Goal: Task Accomplishment & Management: Use online tool/utility

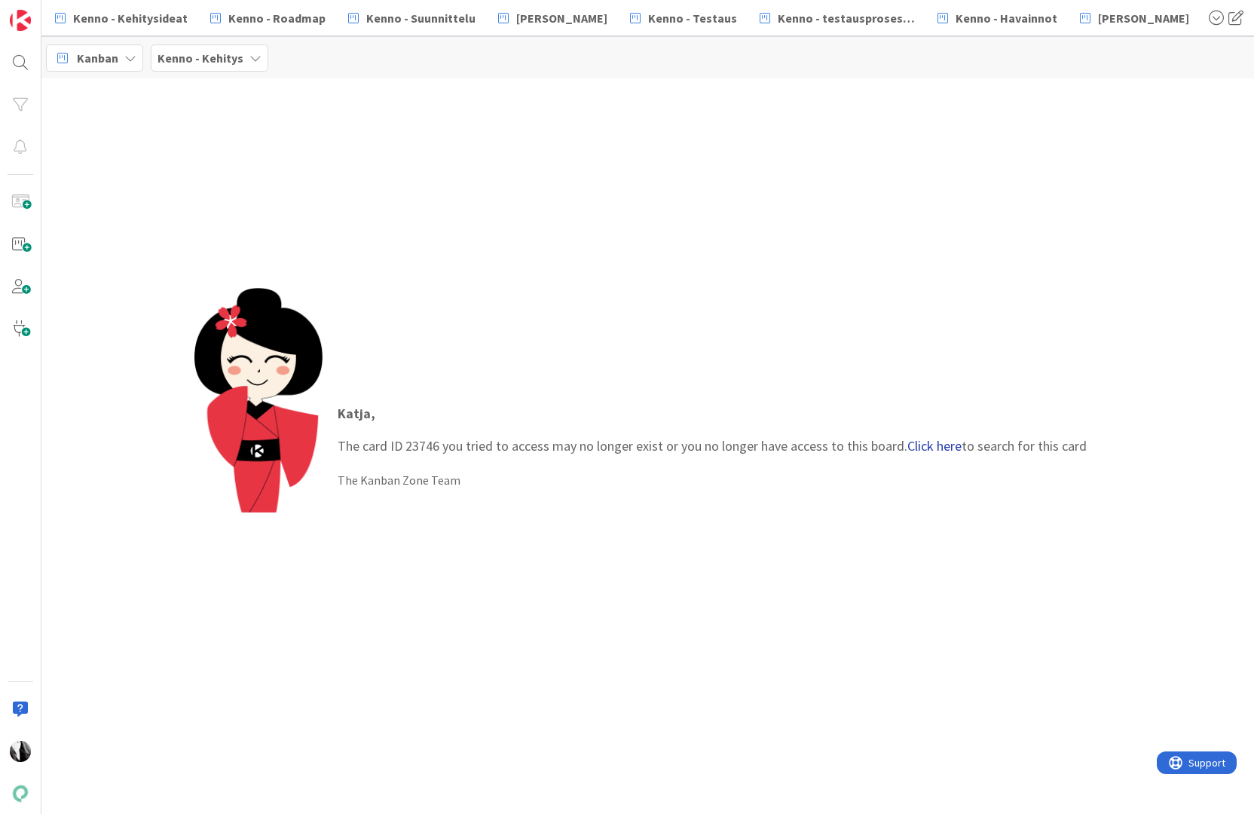
click at [931, 446] on link "Click here" at bounding box center [934, 445] width 54 height 17
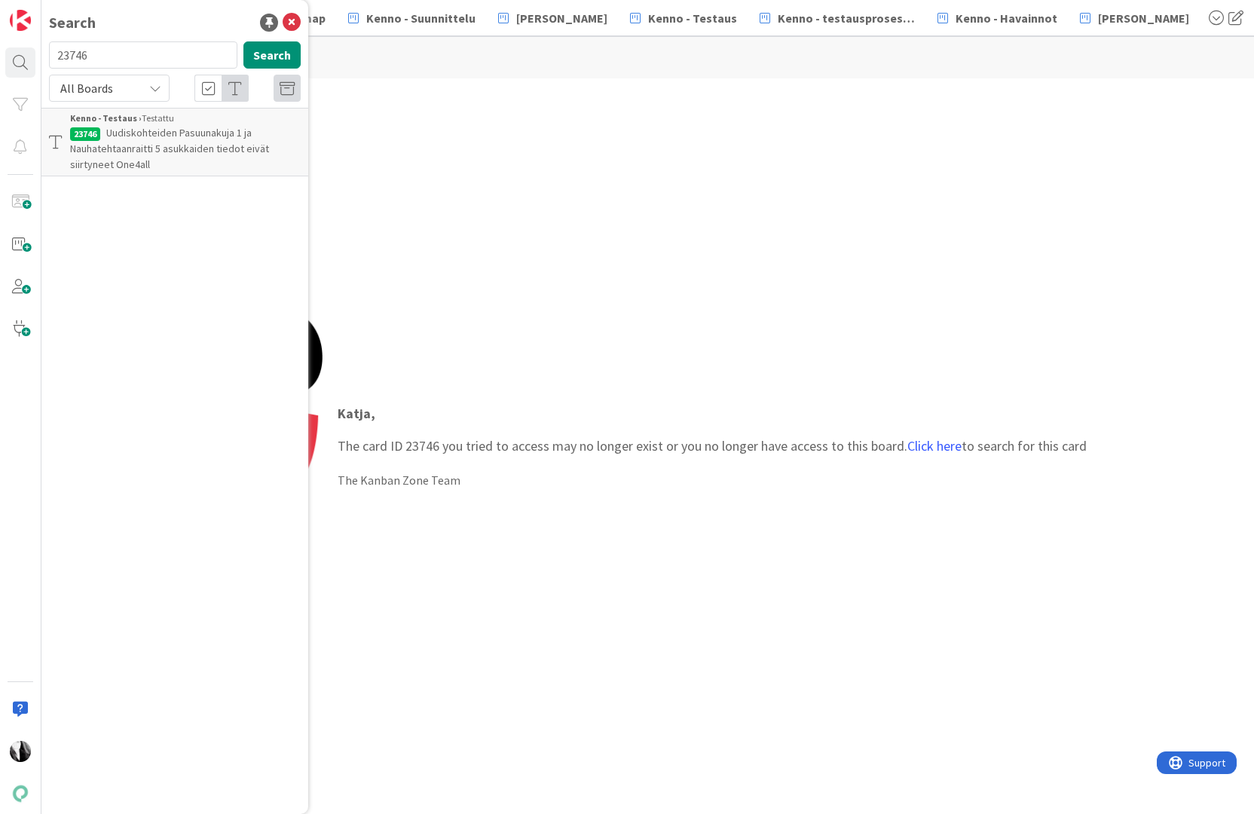
click at [198, 140] on p "Uudiskohteiden Pasuunakuja 1 ja Nauhatehtaanraitti 5 asukkaiden tiedot eivät si…" at bounding box center [185, 148] width 231 height 47
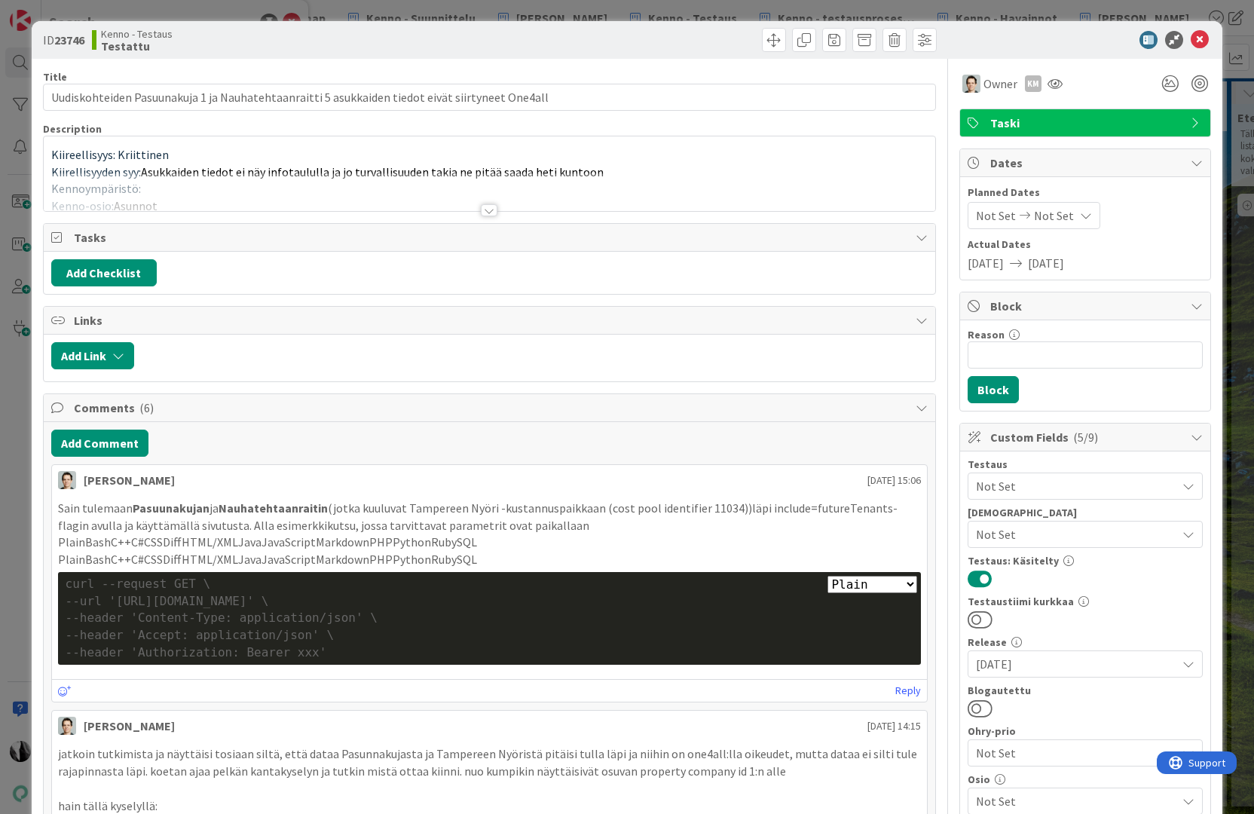
click at [488, 210] on div at bounding box center [489, 210] width 17 height 12
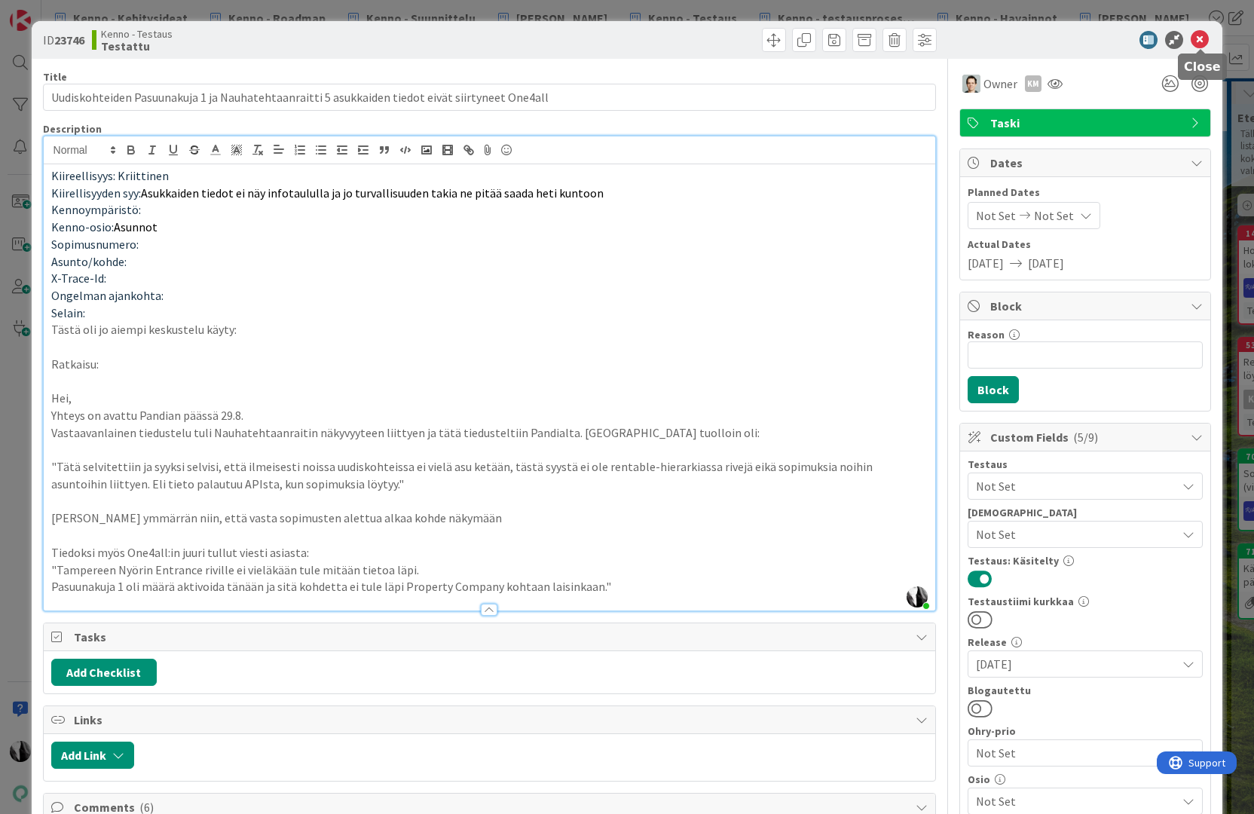
drag, startPoint x: 1202, startPoint y: 36, endPoint x: 818, endPoint y: 32, distance: 384.4
click at [1202, 36] on icon at bounding box center [1200, 40] width 18 height 18
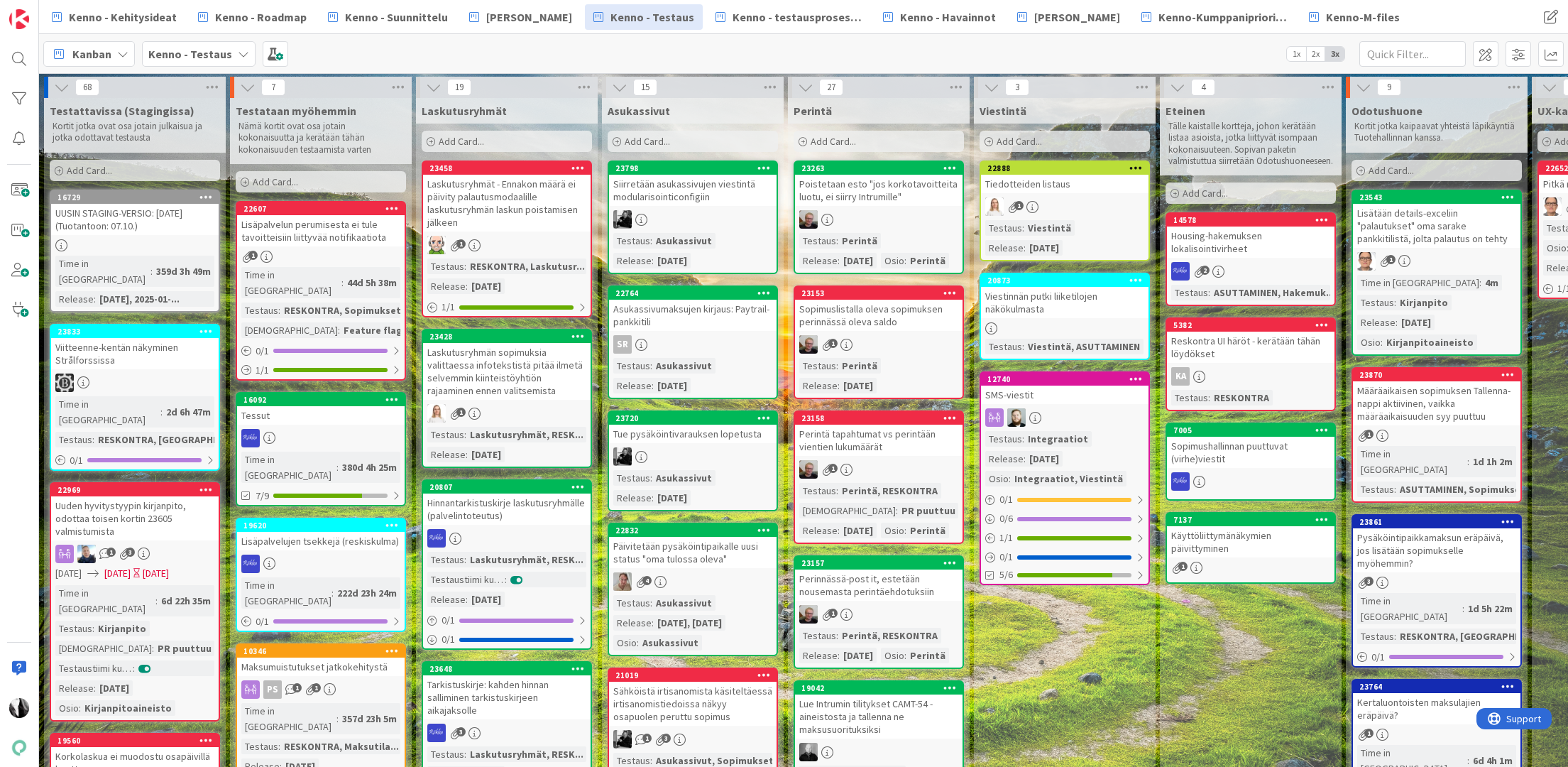
click at [1180, 19] on div "Kenno - Kehitysideat Kenno - Roadmap Kenno - Suunnittelu Kenno Kehitys Kenno - …" at bounding box center [754, 17] width 1423 height 25
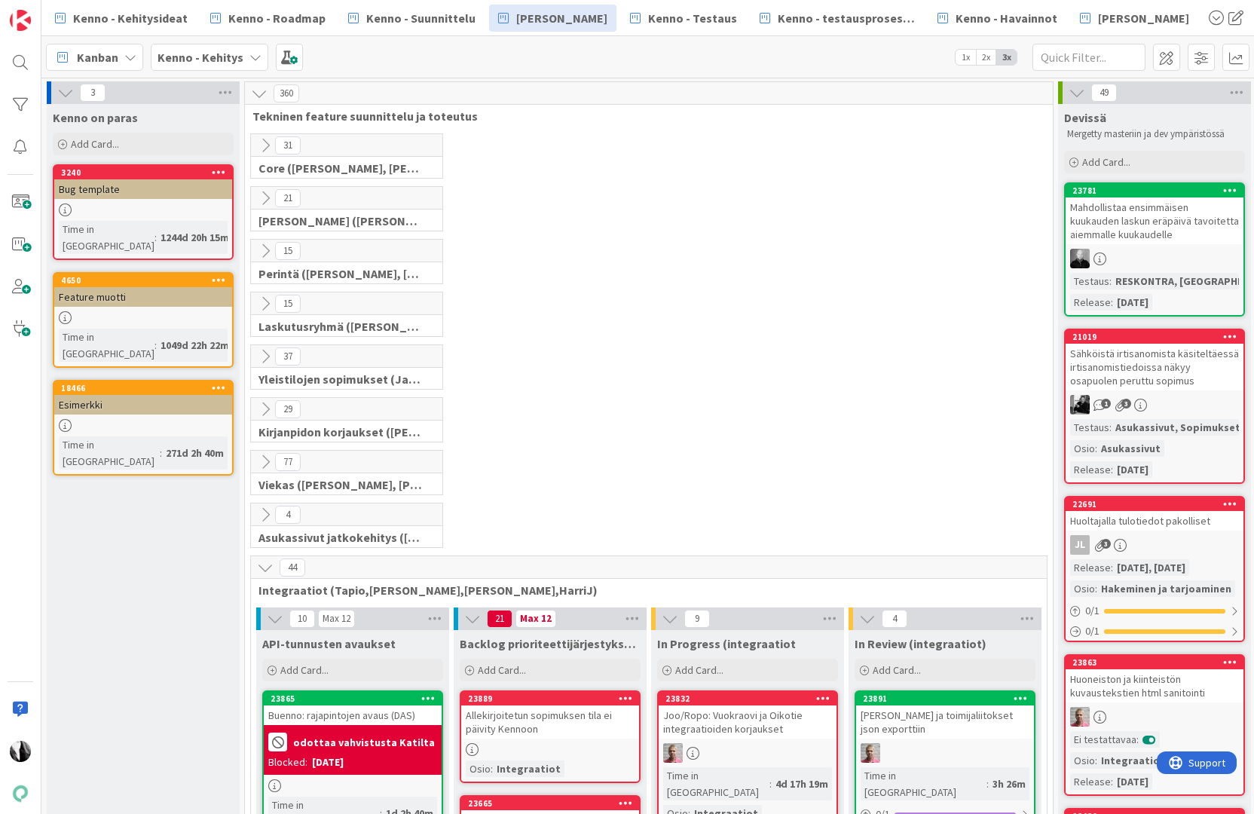
scroll to position [544, 14]
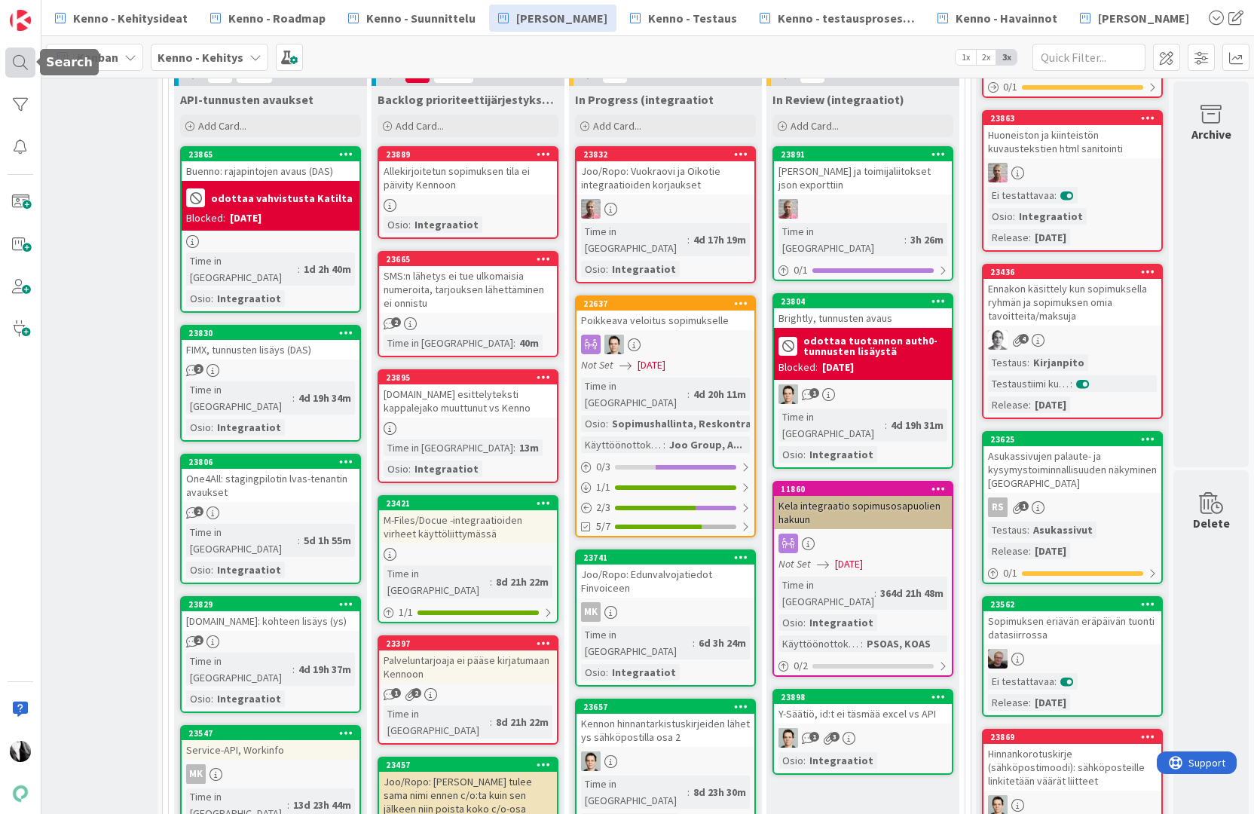
click at [14, 60] on div at bounding box center [20, 62] width 30 height 30
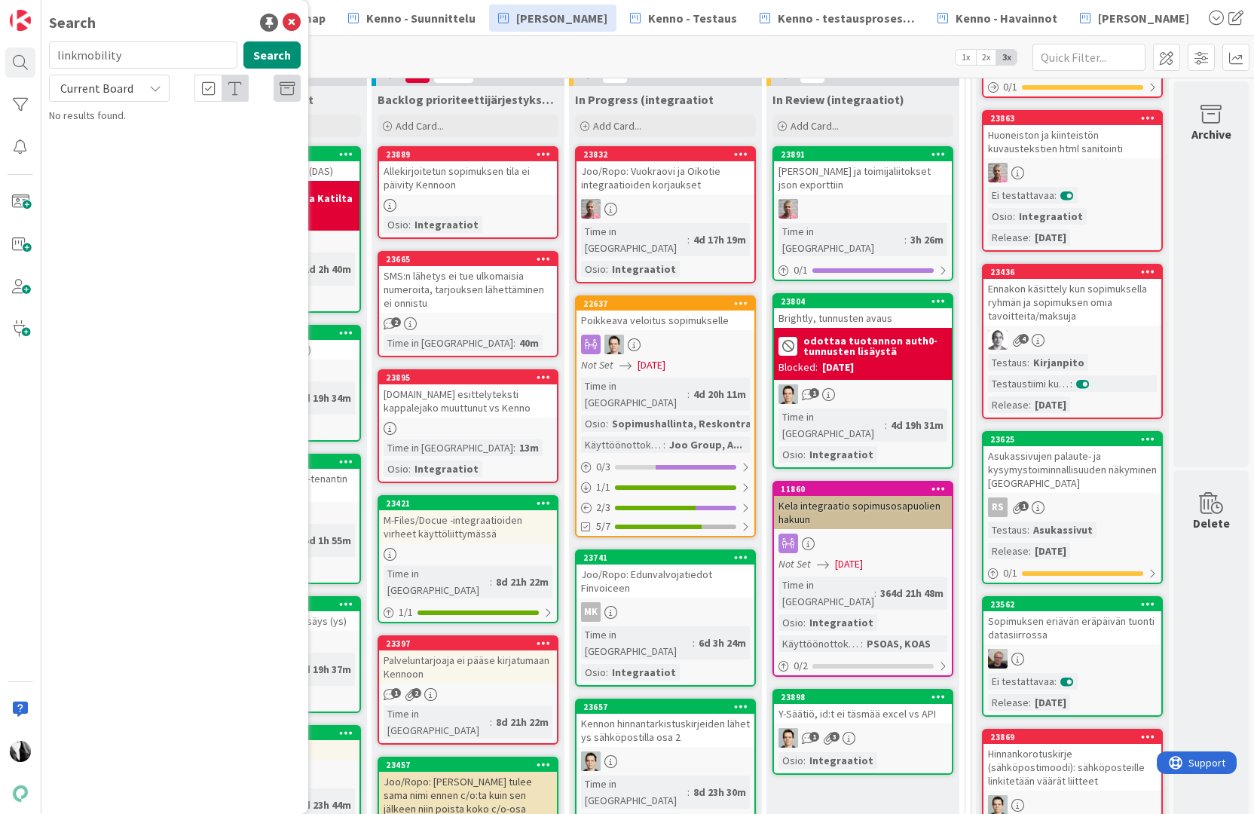
drag, startPoint x: 139, startPoint y: 57, endPoint x: 51, endPoint y: 58, distance: 88.2
click at [51, 58] on input "linkmobility" at bounding box center [143, 54] width 188 height 27
click at [512, 53] on div "Kanban Kenno - Kehitys 1x 2x 3x" at bounding box center [647, 56] width 1213 height 41
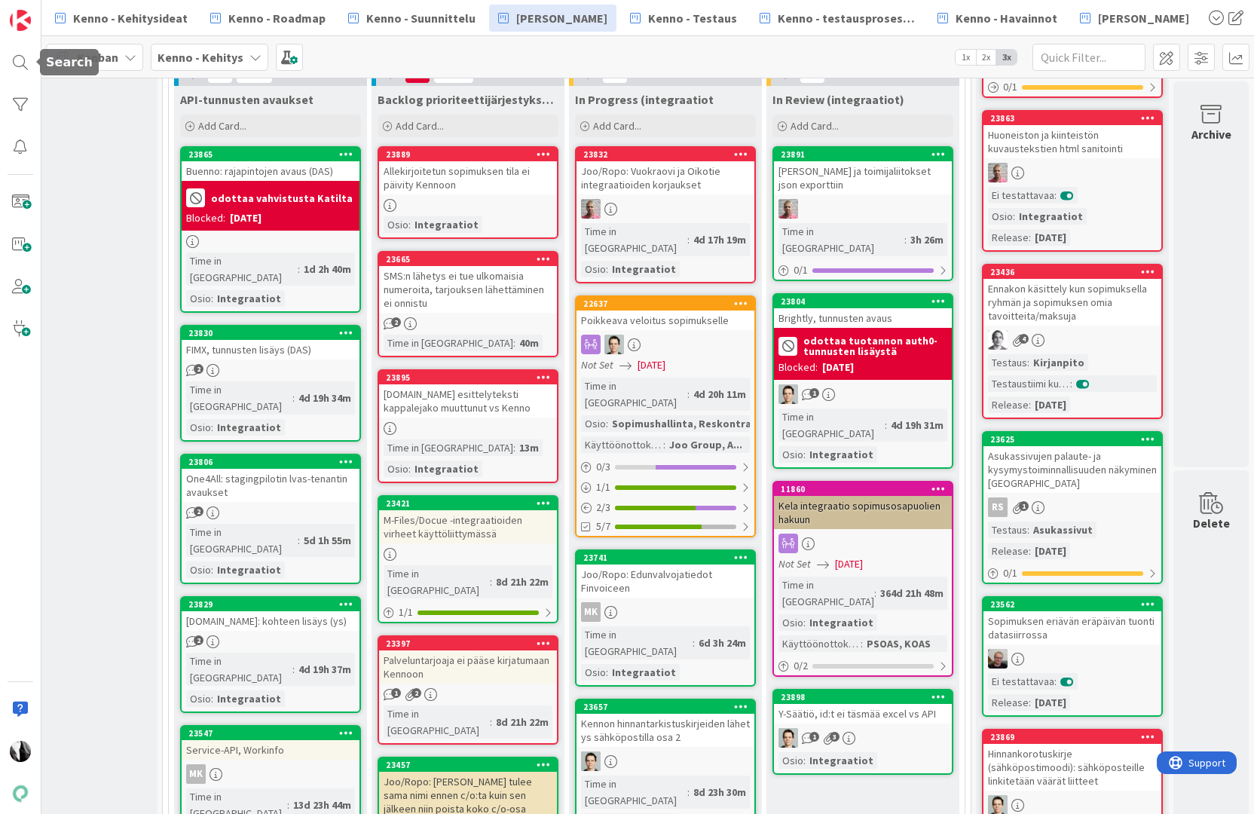
drag, startPoint x: 21, startPoint y: 60, endPoint x: 84, endPoint y: 74, distance: 64.2
click at [21, 60] on div at bounding box center [20, 62] width 30 height 30
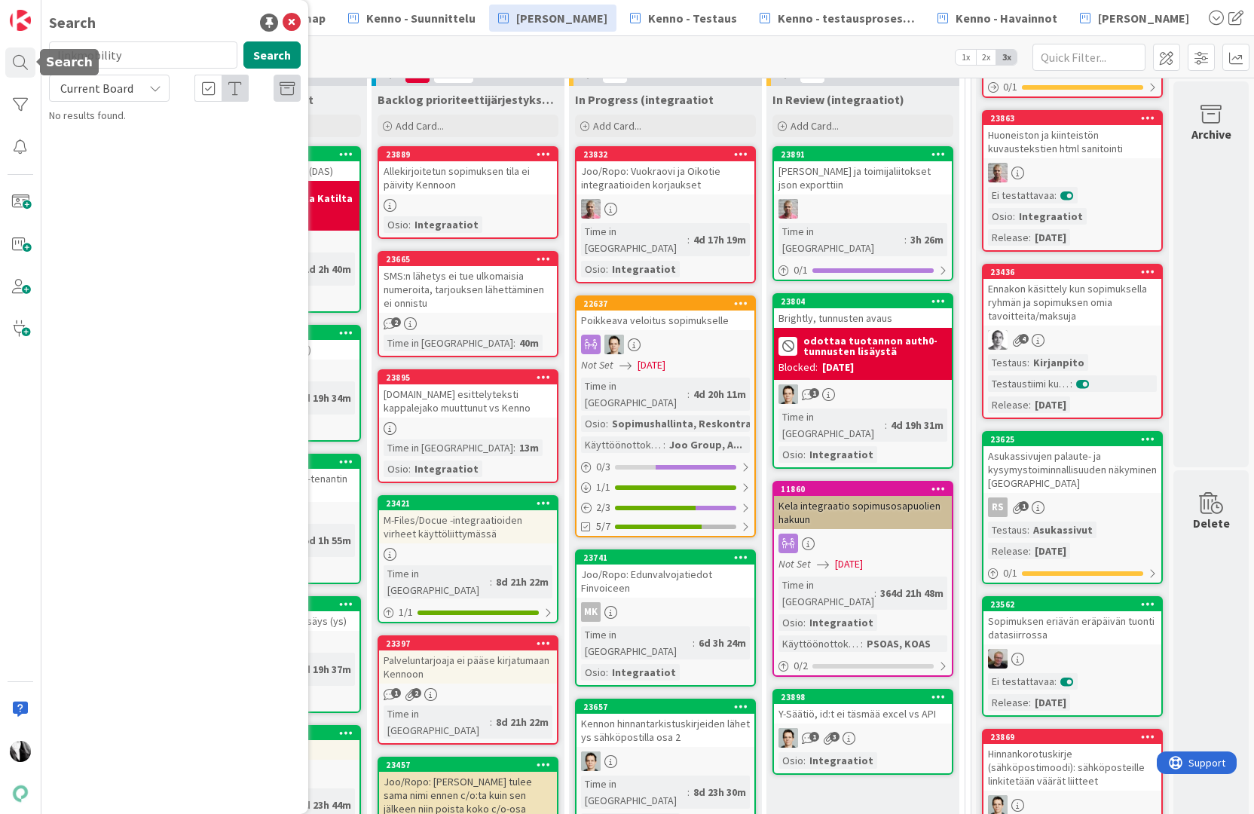
drag, startPoint x: 109, startPoint y: 56, endPoint x: 44, endPoint y: 56, distance: 64.8
click at [37, 57] on div "Search linkmobility Search Current Board No results found." at bounding box center [20, 407] width 41 height 814
click at [158, 93] on icon at bounding box center [155, 88] width 12 height 12
click at [130, 155] on span "All Boards" at bounding box center [135, 150] width 157 height 23
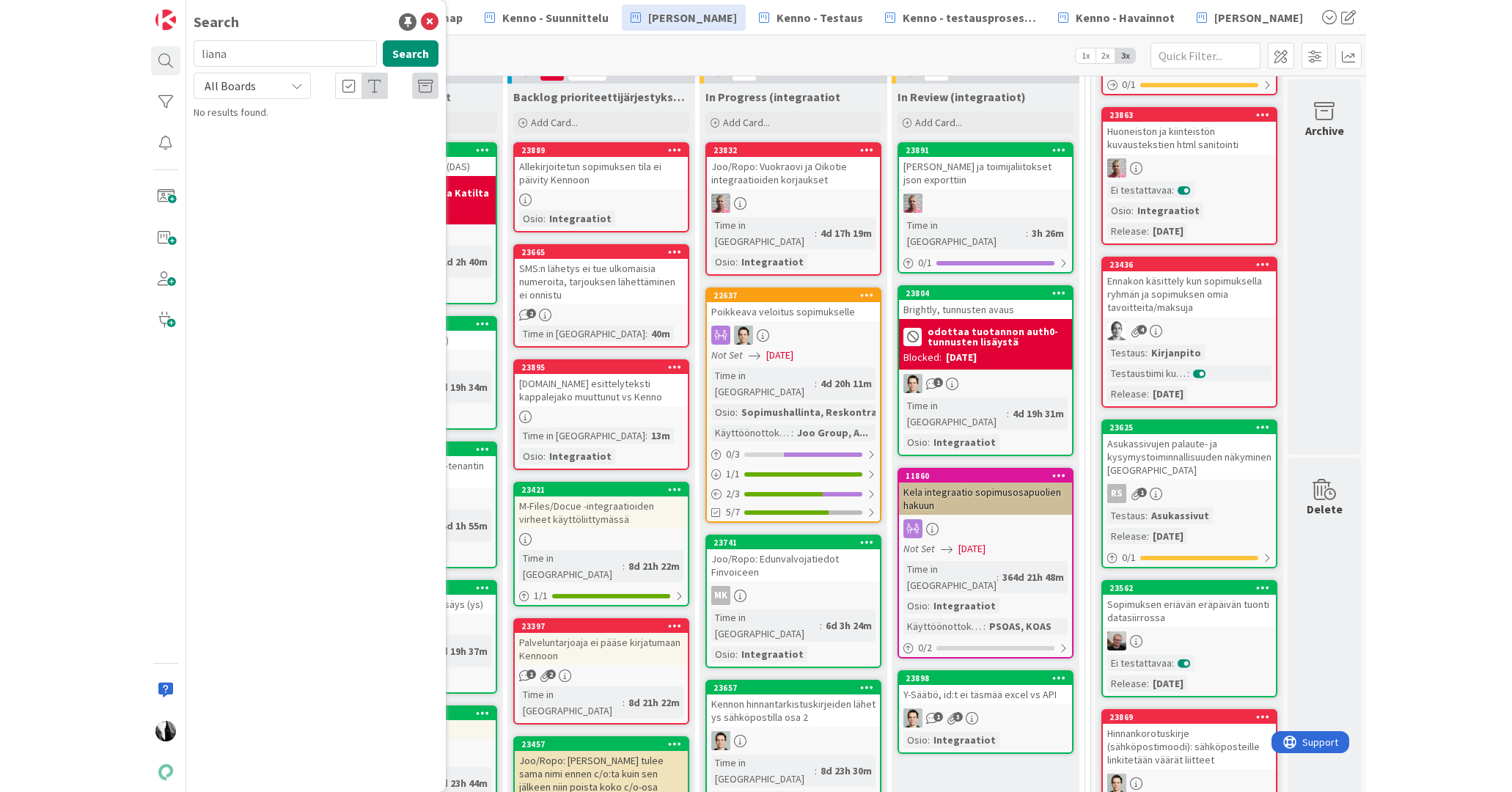
scroll to position [529, 0]
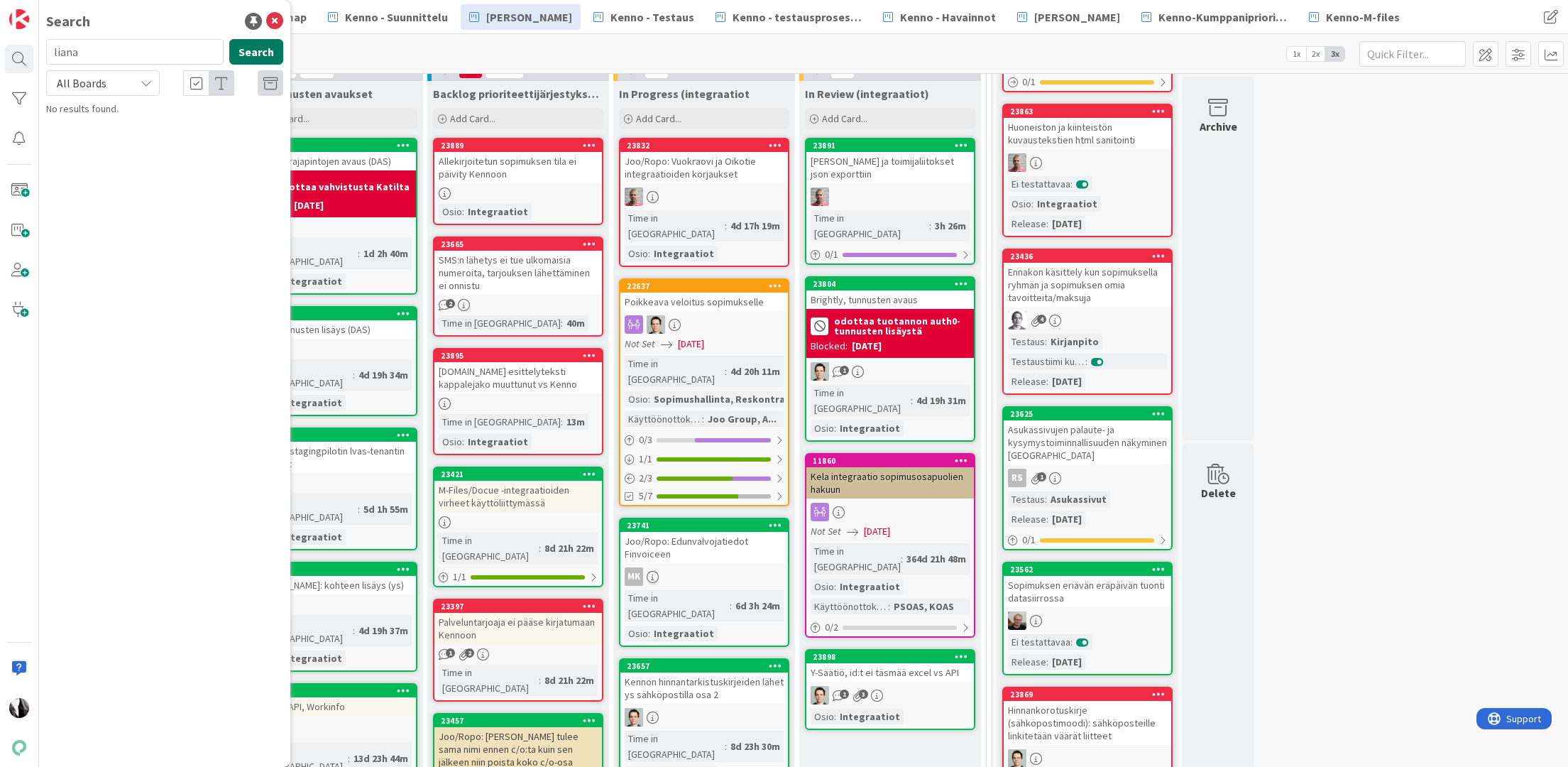
click at [267, 51] on button "Search" at bounding box center [255, 51] width 54 height 25
drag, startPoint x: 73, startPoint y: 54, endPoint x: 93, endPoint y: 24, distance: 36.1
click at [53, 54] on input "liana" at bounding box center [135, 51] width 177 height 25
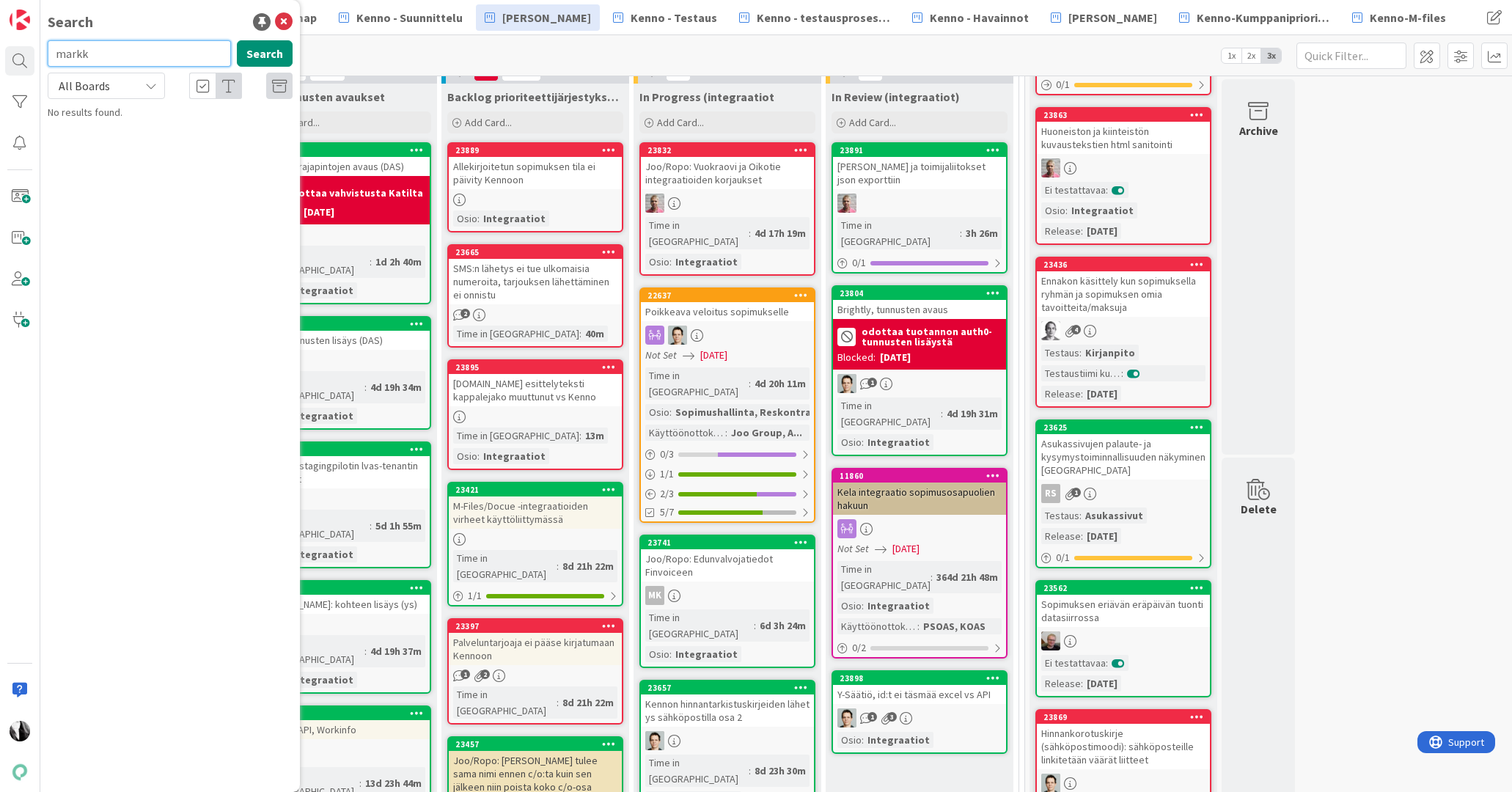
drag, startPoint x: 126, startPoint y: 57, endPoint x: 50, endPoint y: 61, distance: 76.1
click at [38, 58] on div "Search markk Search All Boards Current Board All Boards No results found." at bounding box center [19, 396] width 40 height 792
paste input "Hakemukset ja hakijat -API"
type input "Hakemukset ja hakijat -API"
click at [269, 53] on button "Search" at bounding box center [264, 53] width 55 height 26
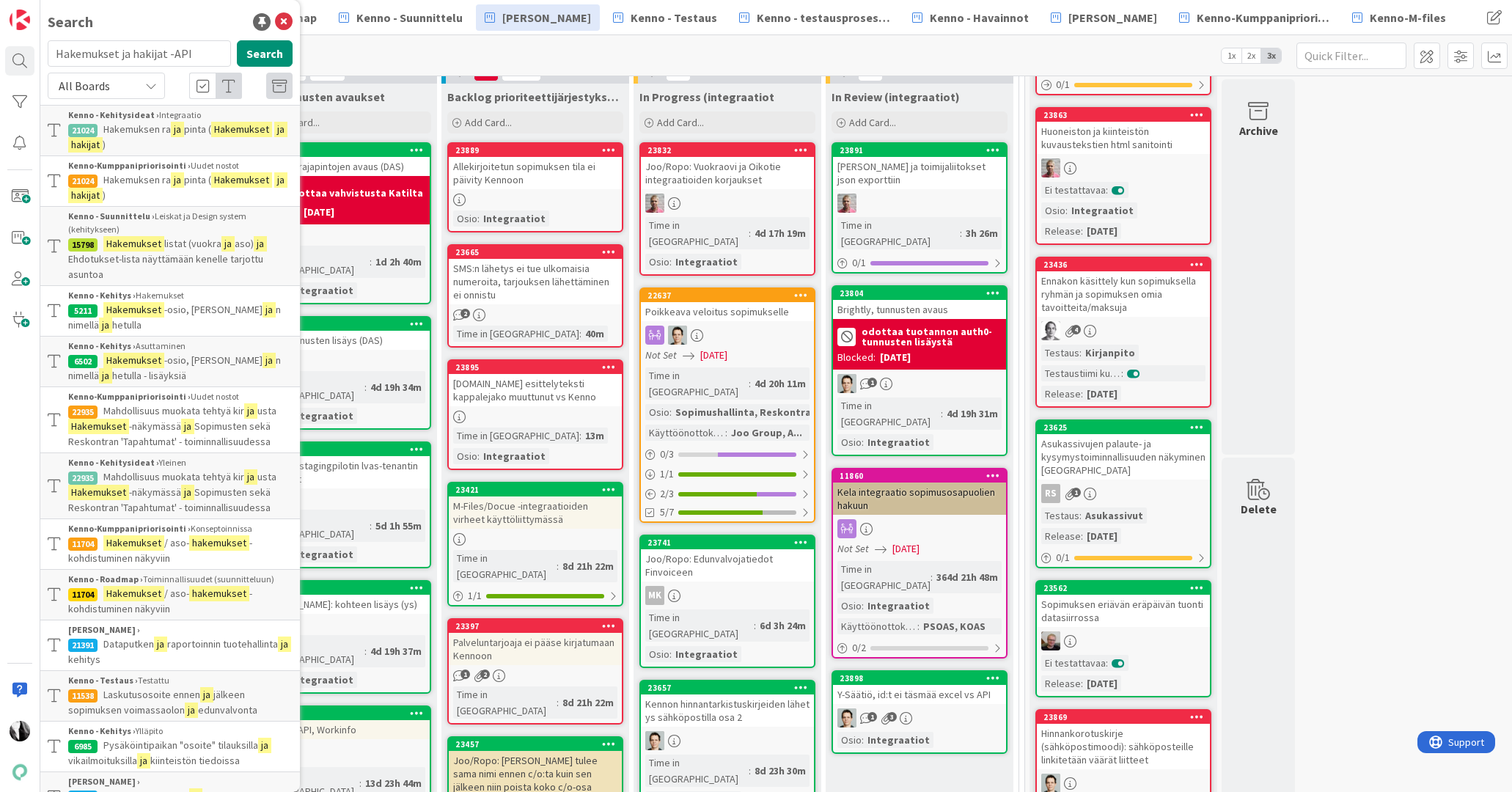
click at [348, 61] on div "Kanban Kenno - Kehitys 1x 2x 3x" at bounding box center [775, 54] width 1472 height 40
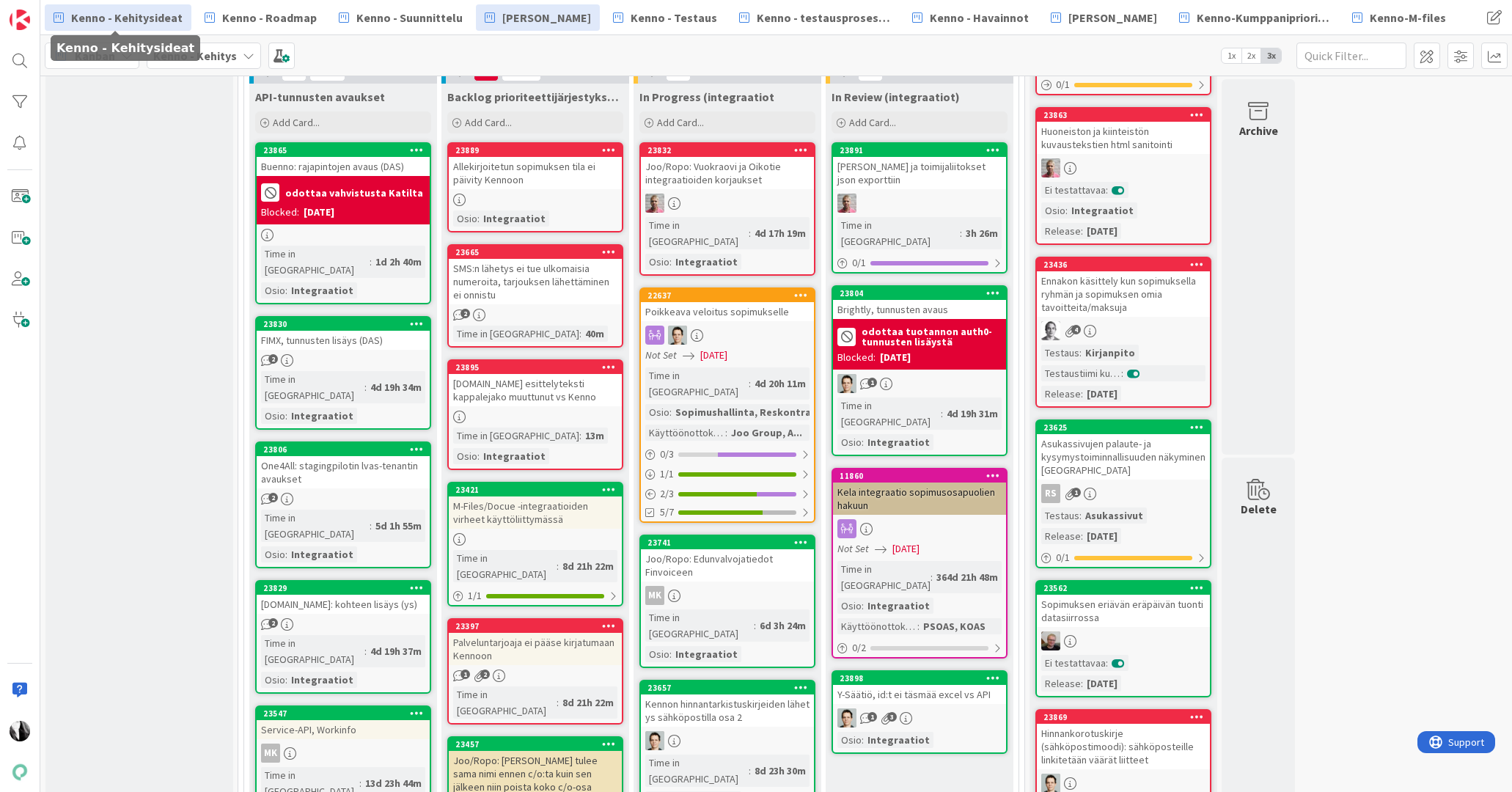
click at [159, 19] on span "Kenno - Kehitysideat" at bounding box center [126, 18] width 112 height 18
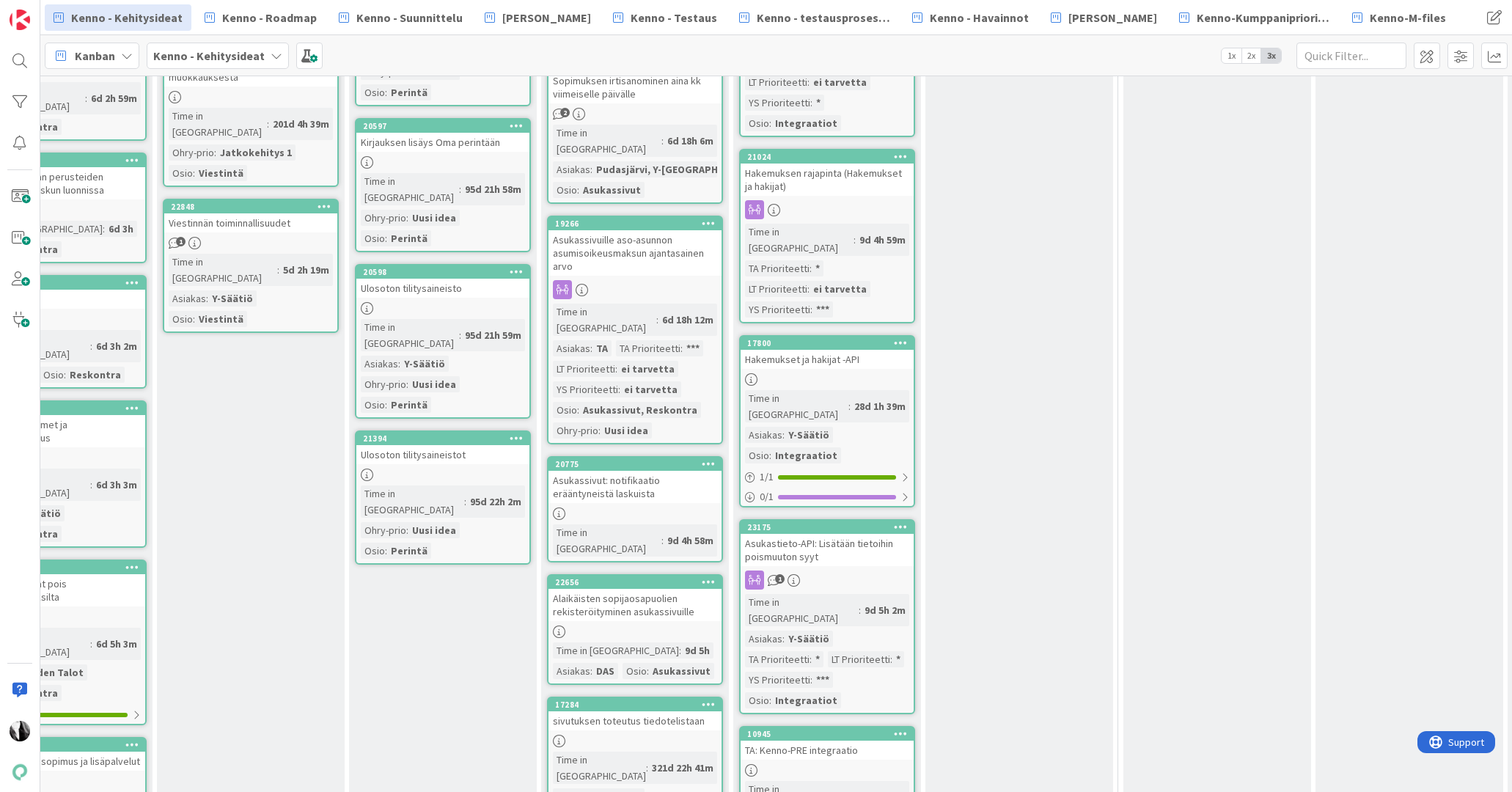
scroll to position [757, 1240]
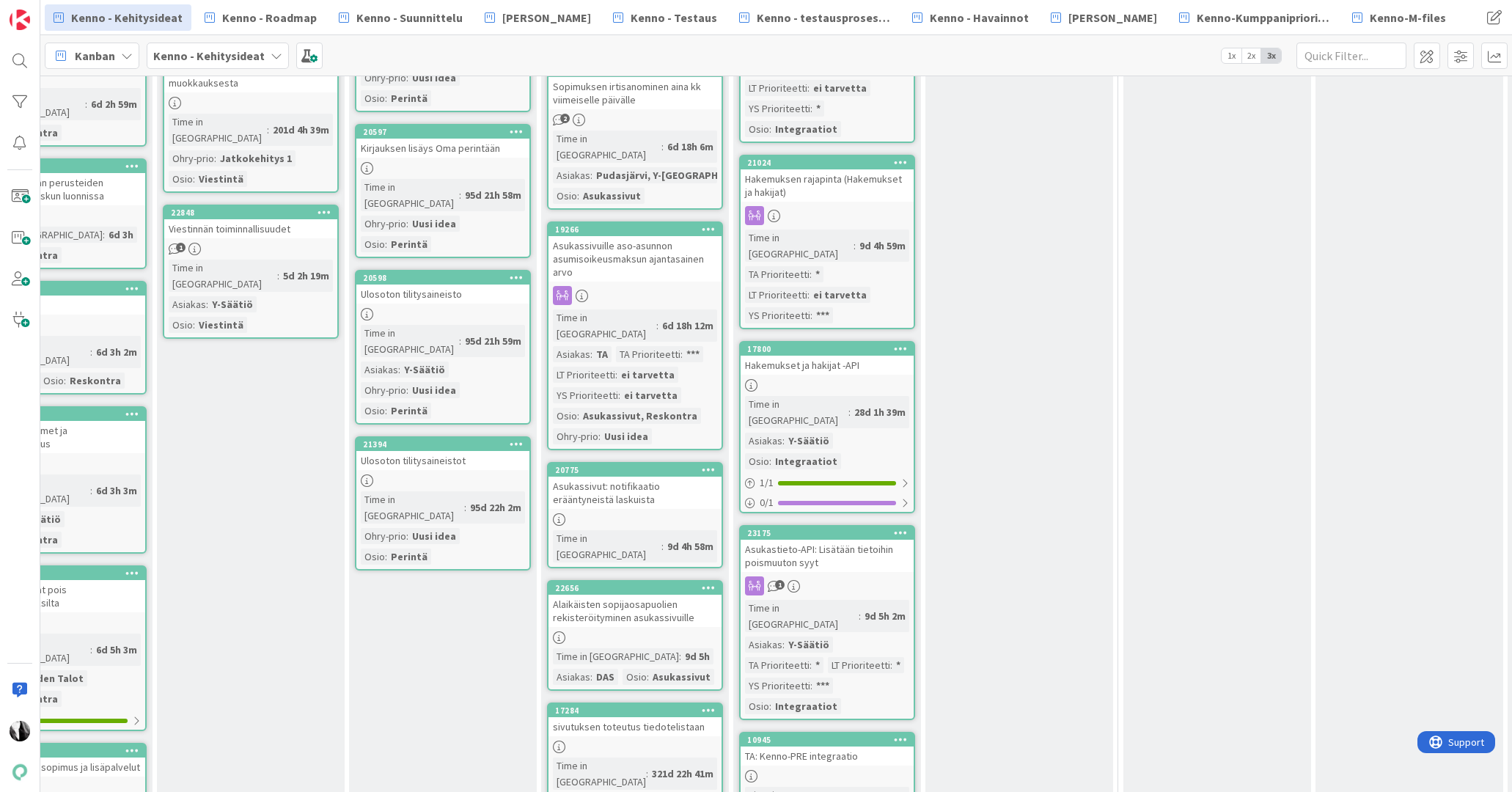
click at [844, 379] on div at bounding box center [827, 385] width 173 height 13
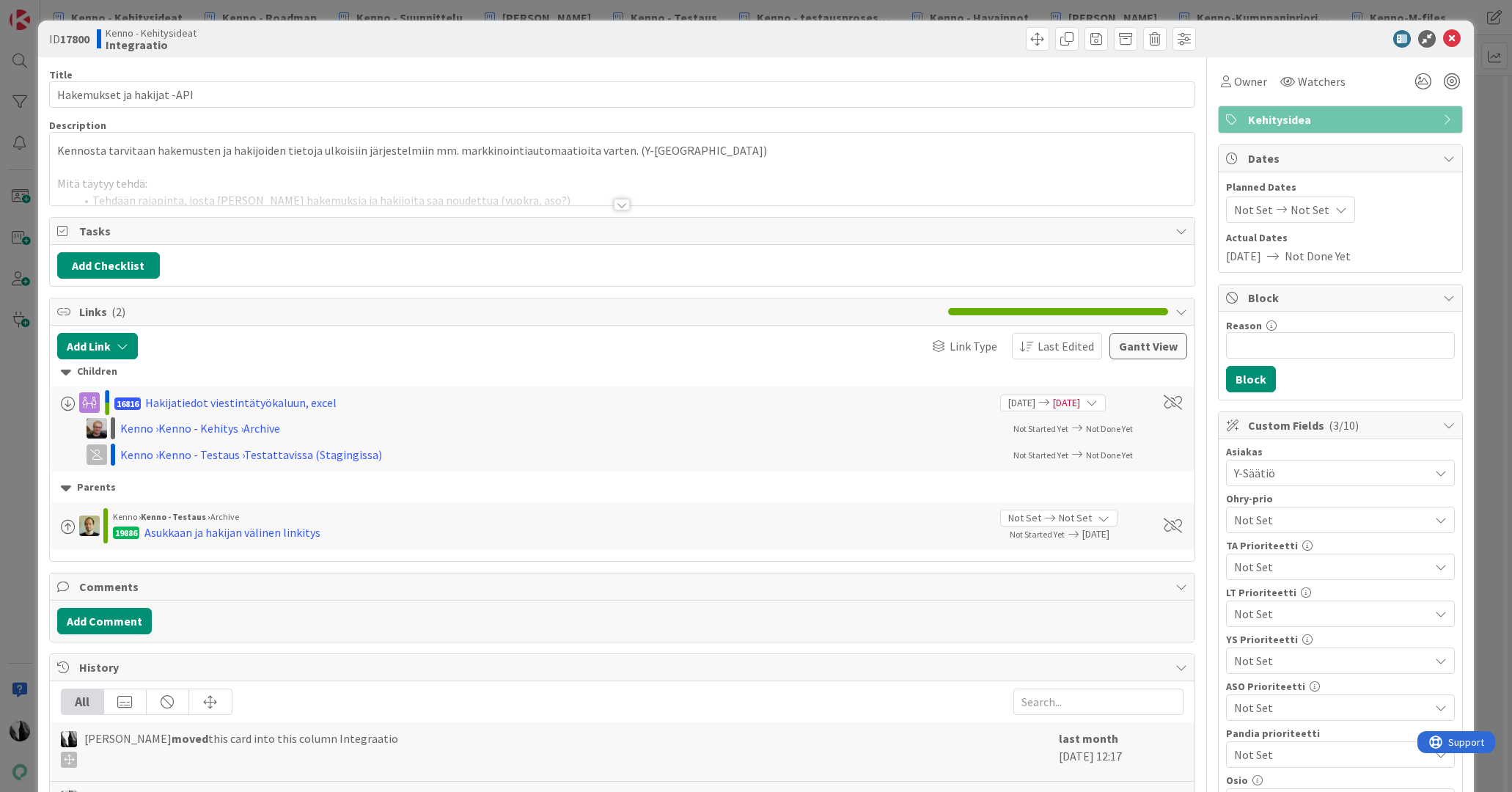
click at [622, 205] on div at bounding box center [622, 204] width 17 height 12
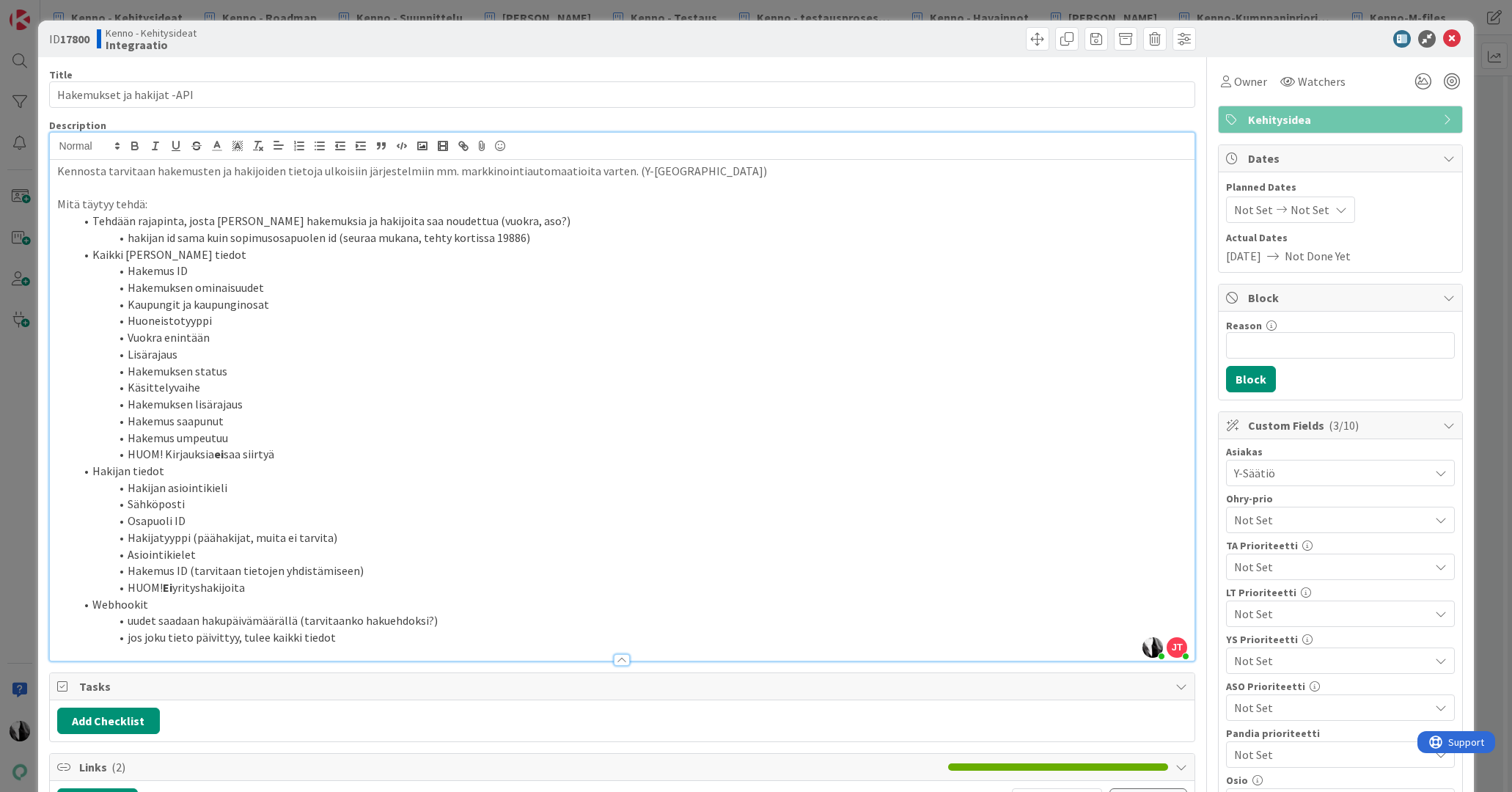
drag, startPoint x: 1364, startPoint y: 42, endPoint x: 1427, endPoint y: 40, distance: 63.0
click at [1219, 42] on div at bounding box center [1333, 39] width 260 height 18
click at [1219, 37] on icon at bounding box center [1452, 39] width 18 height 18
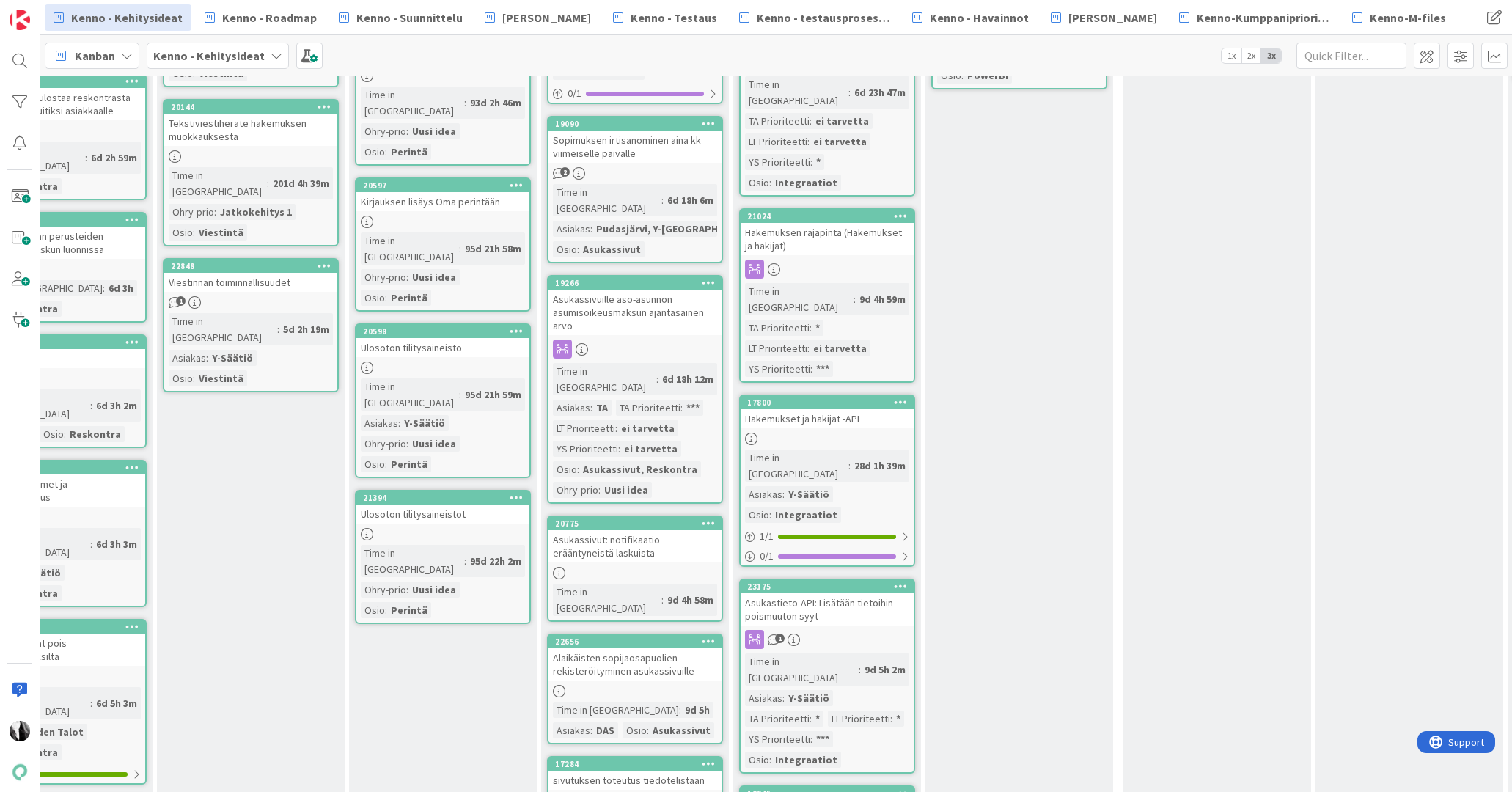
scroll to position [697, 1240]
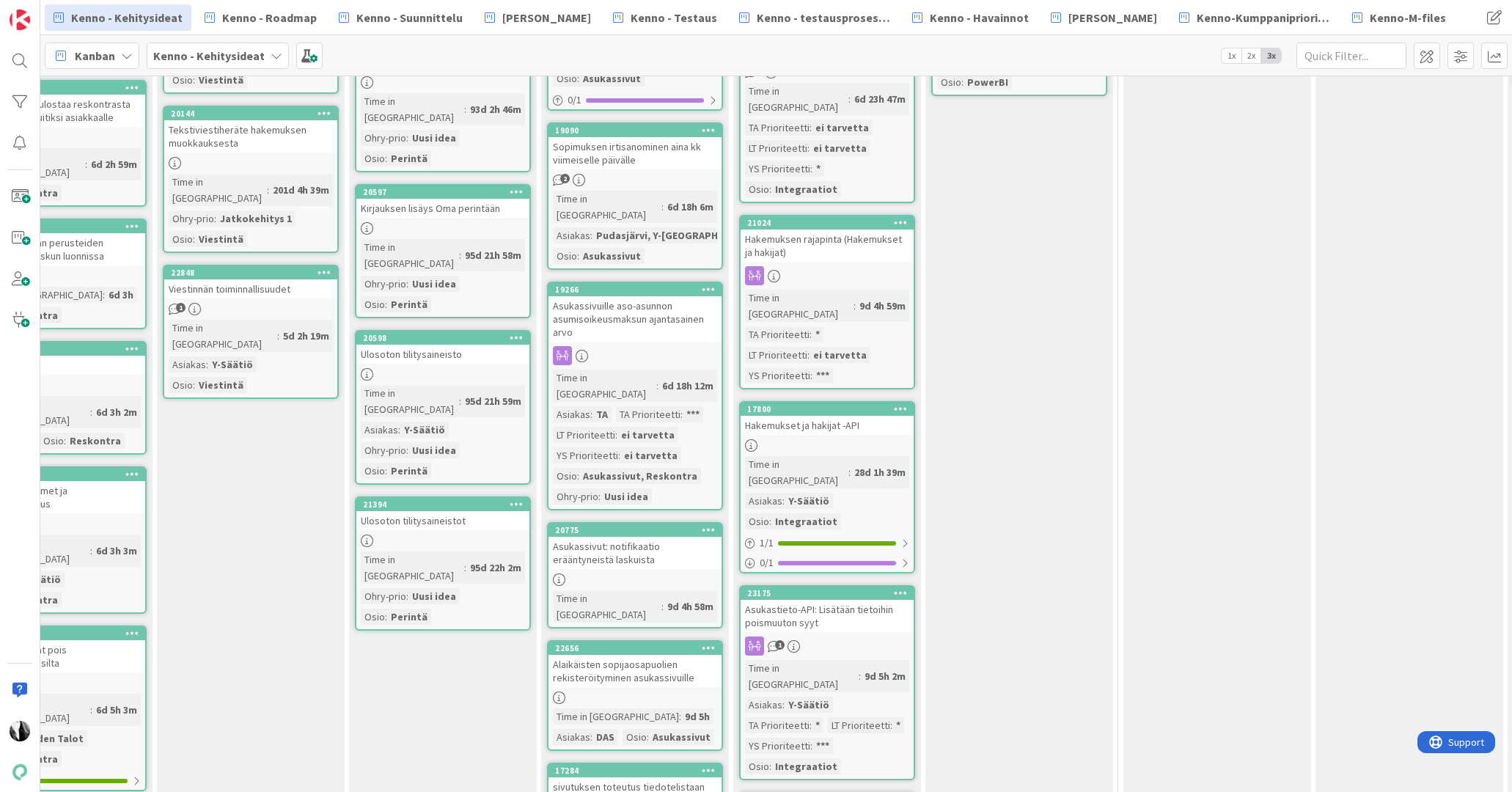
click at [838, 230] on div "Hakemuksen rajapinta (Hakemukset ja hakijat)" at bounding box center [827, 245] width 173 height 32
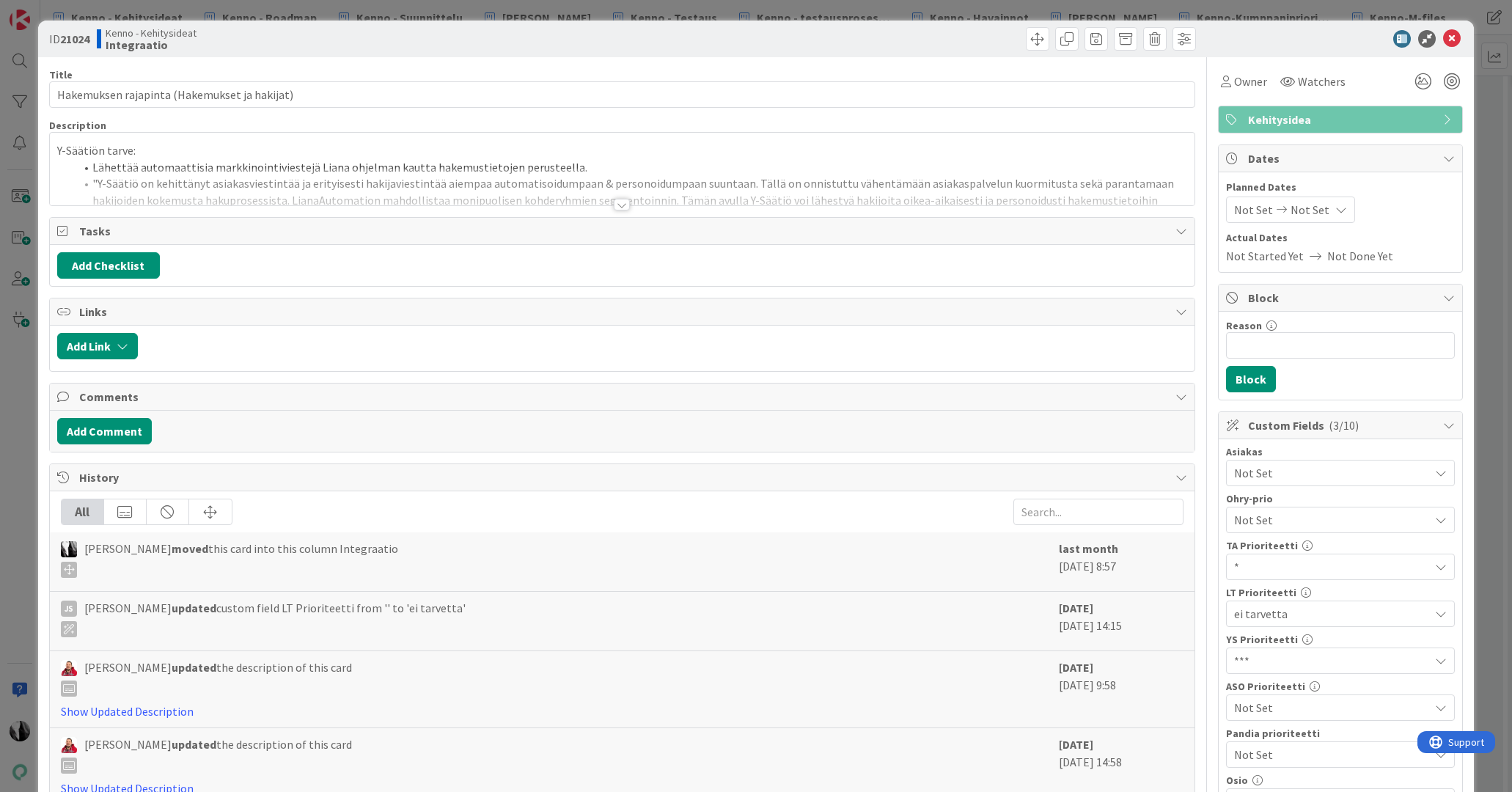
click at [619, 202] on div at bounding box center [622, 204] width 17 height 12
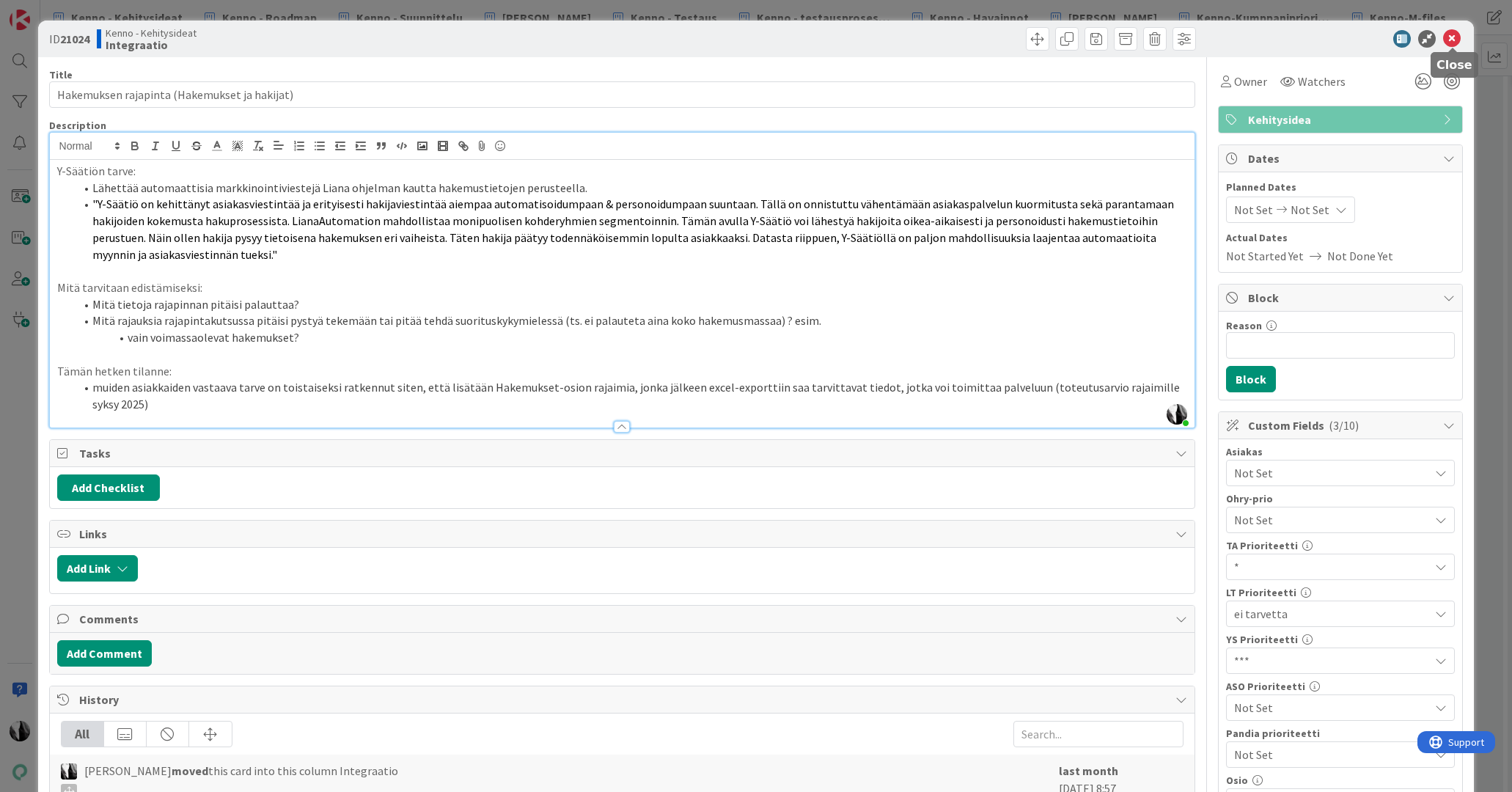
click at [1219, 40] on icon at bounding box center [1452, 39] width 18 height 18
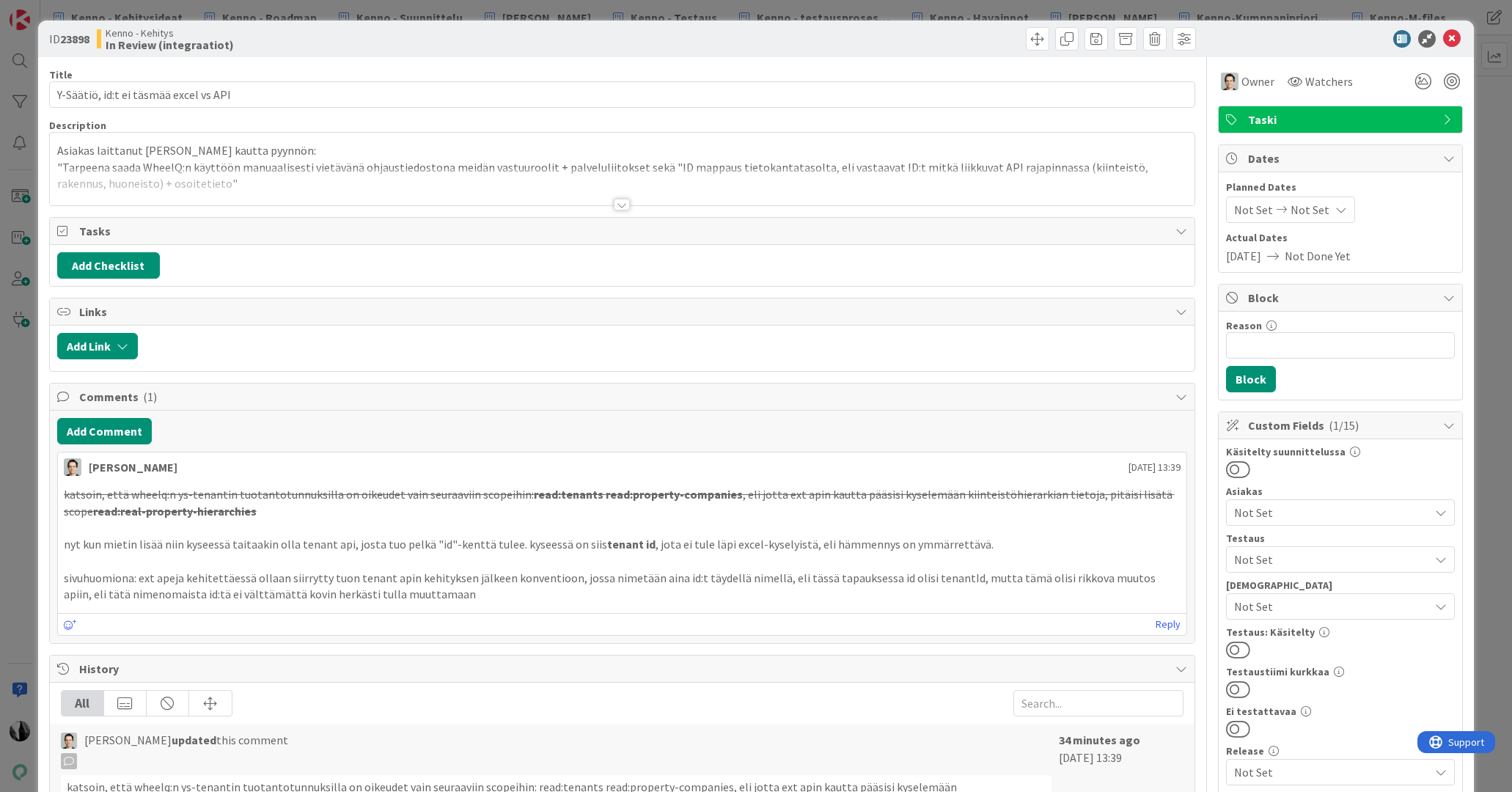
click at [621, 203] on div at bounding box center [622, 204] width 17 height 12
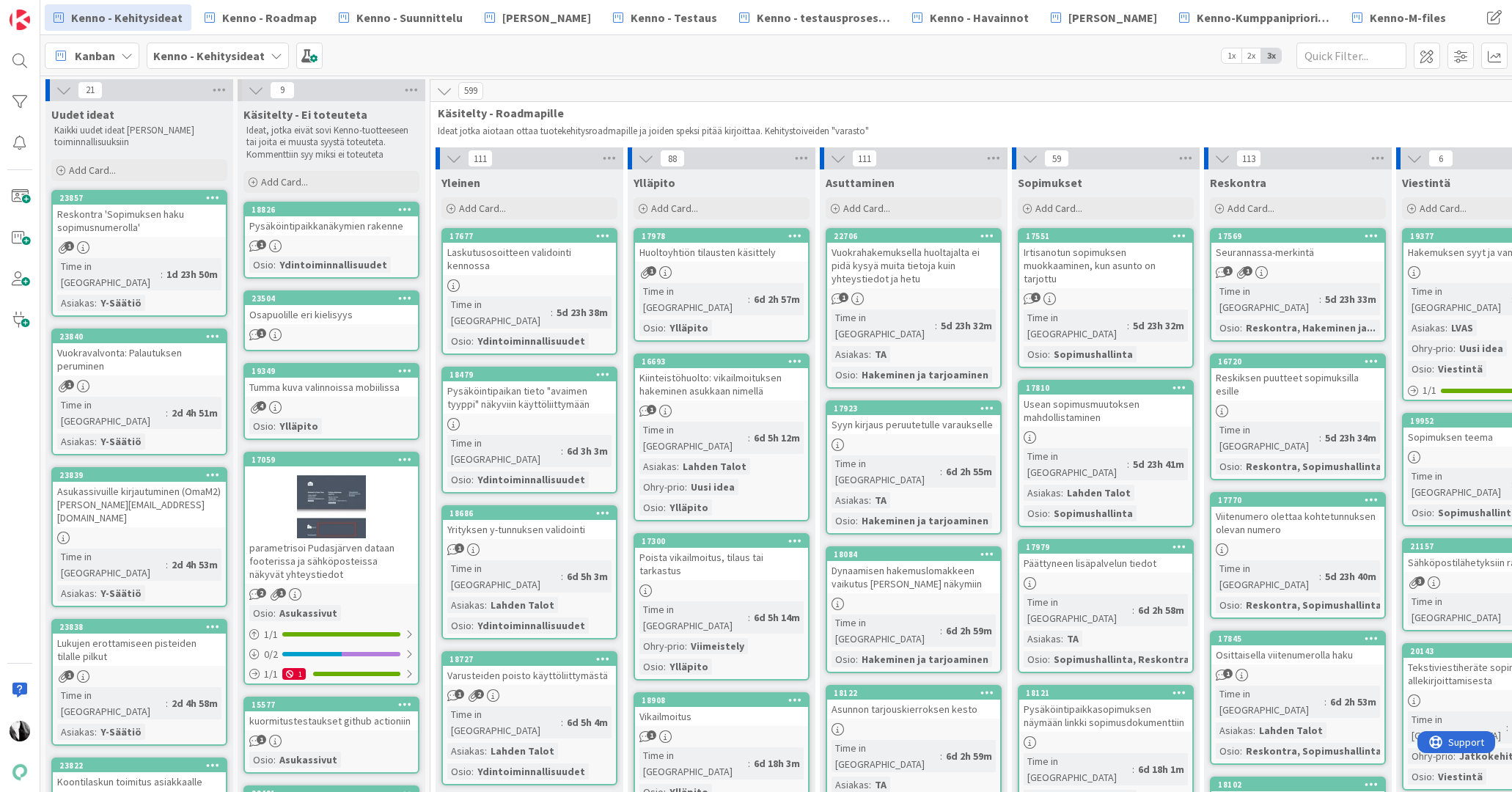
scroll to position [697, 1240]
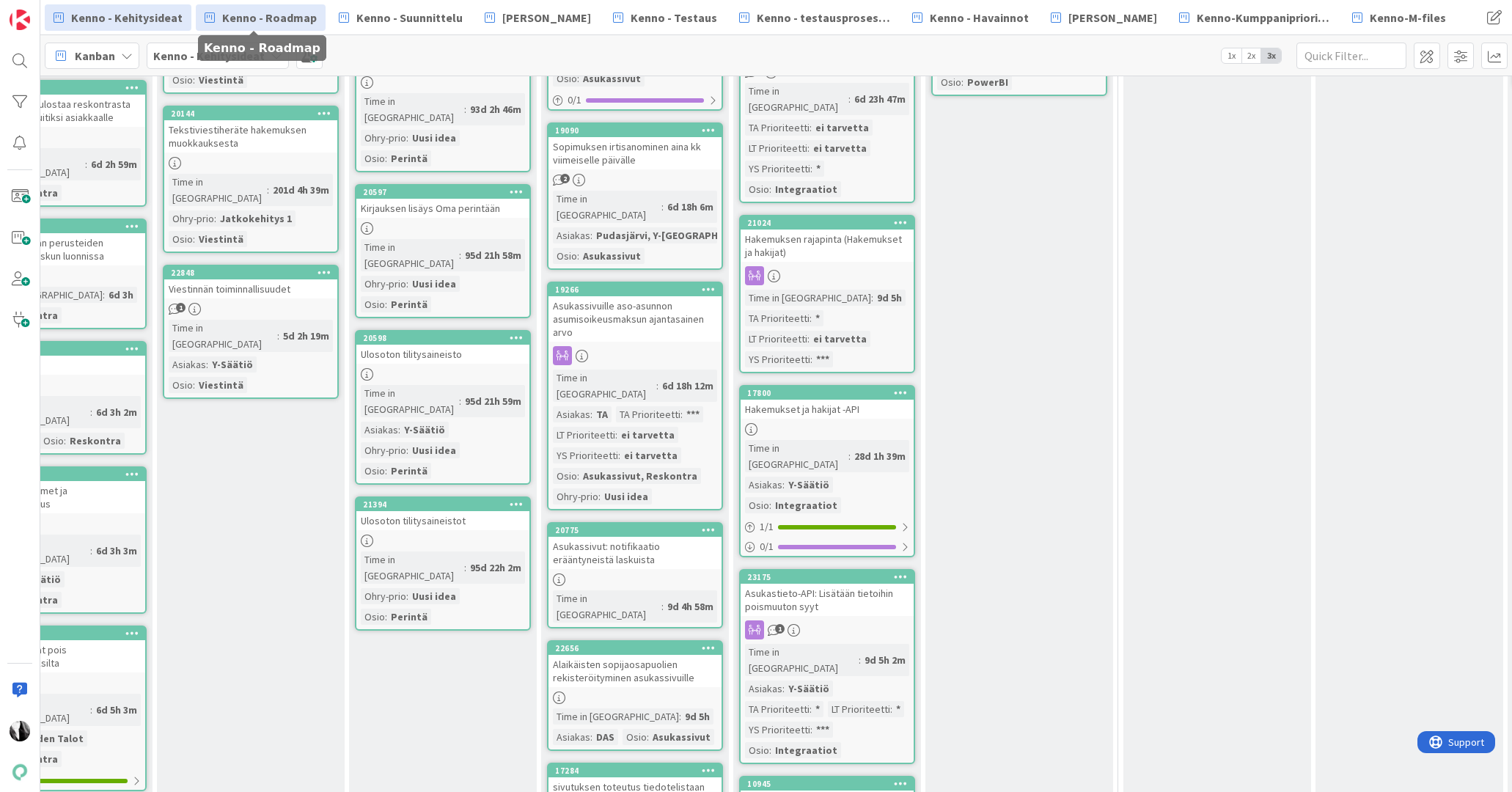
click at [293, 22] on span "Kenno - Roadmap" at bounding box center [269, 18] width 94 height 18
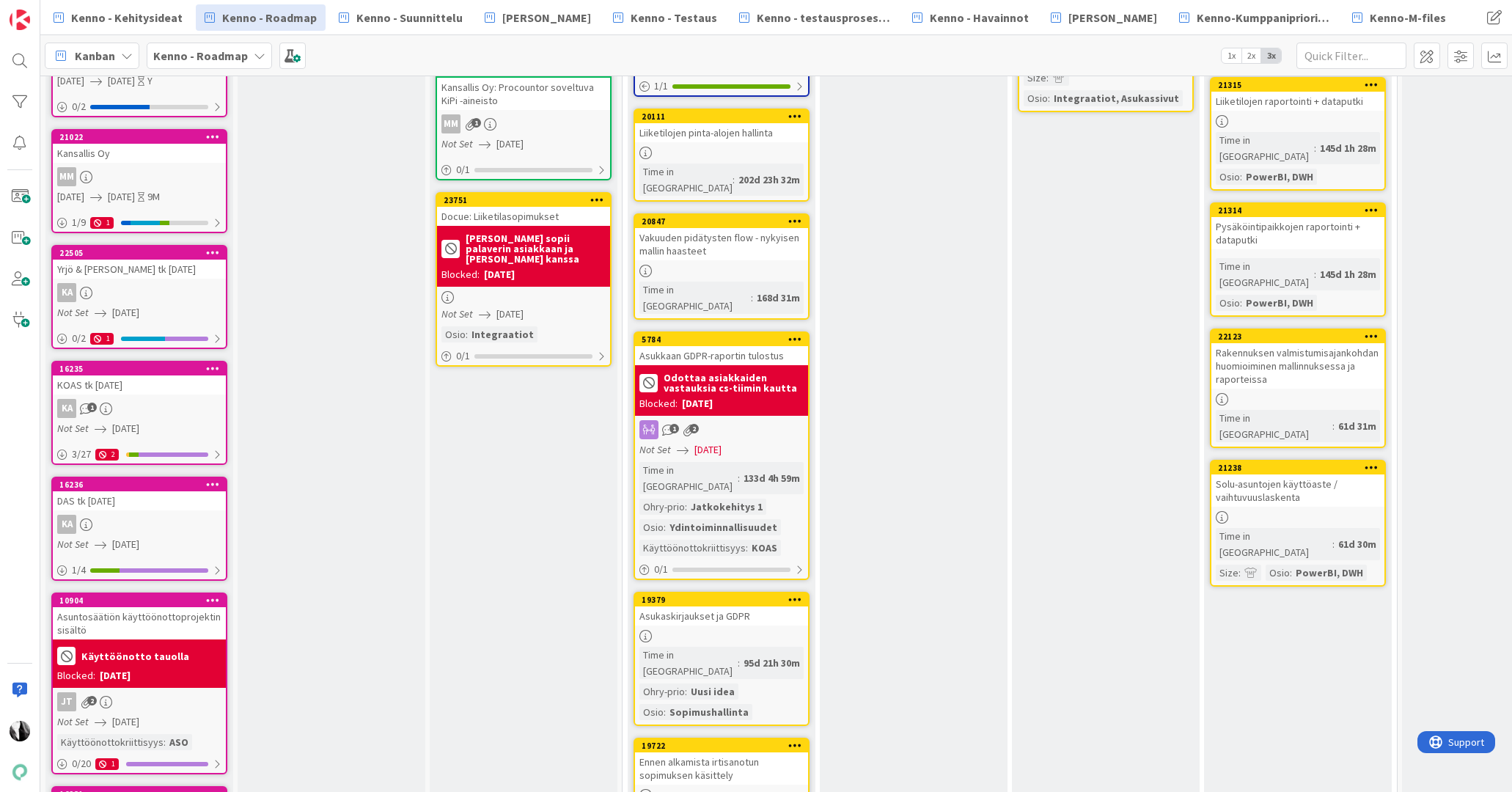
scroll to position [599, 0]
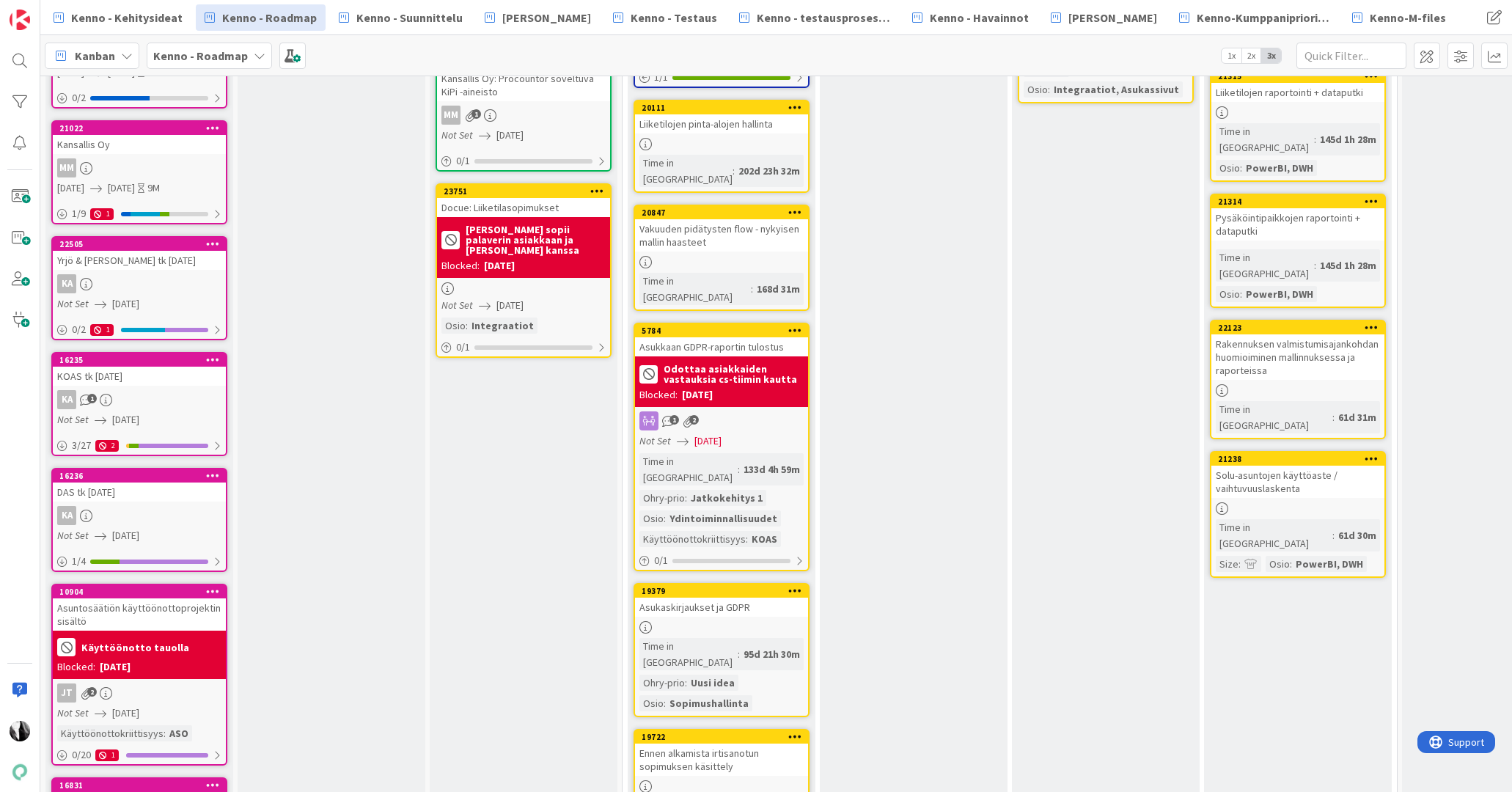
click at [158, 495] on div "DAS tk 1.2.2026" at bounding box center [139, 492] width 173 height 19
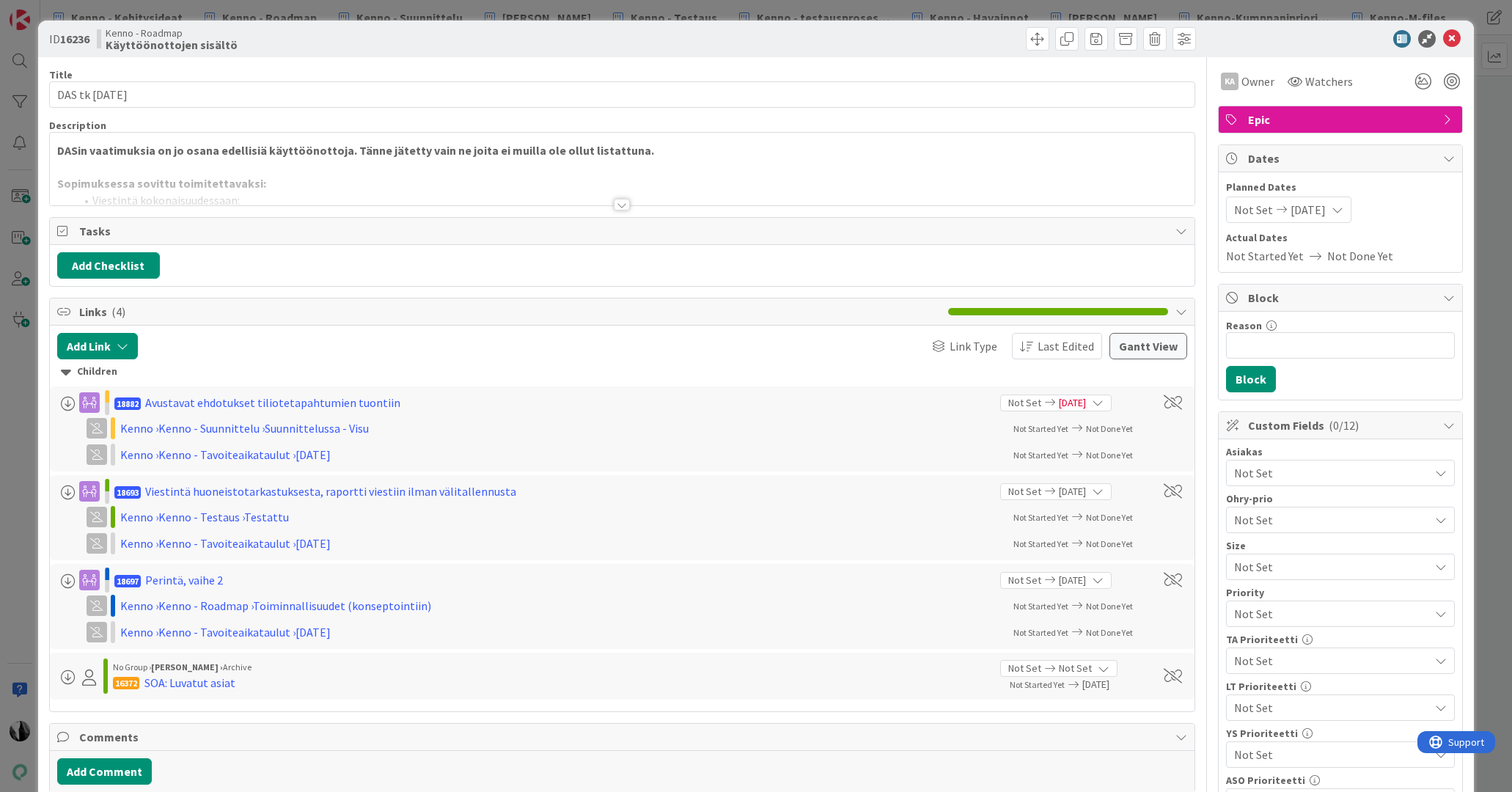
click at [618, 204] on div at bounding box center [622, 204] width 17 height 12
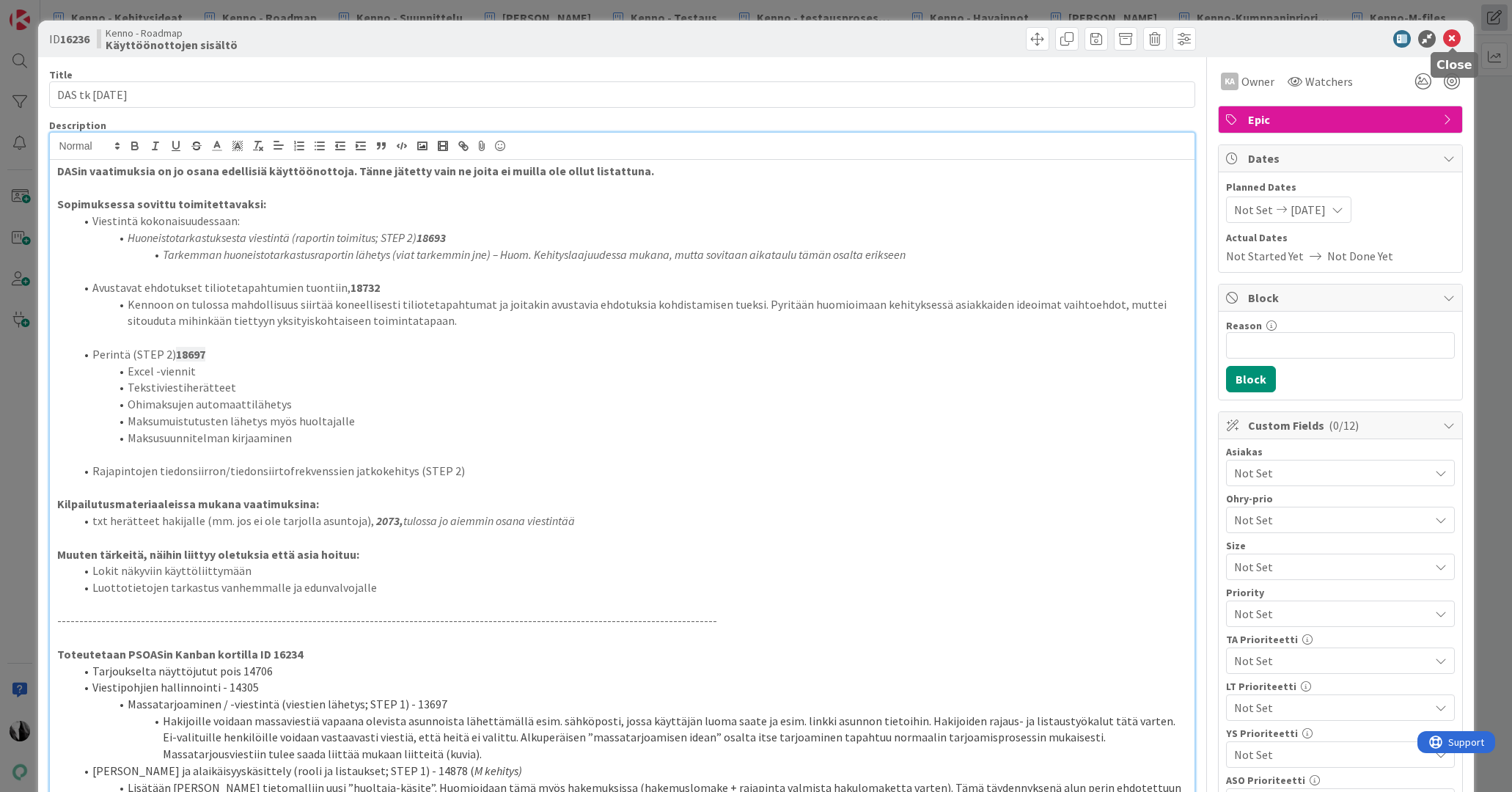
drag, startPoint x: 1453, startPoint y: 39, endPoint x: 1493, endPoint y: 12, distance: 48.3
click at [1452, 39] on icon at bounding box center [1452, 39] width 18 height 18
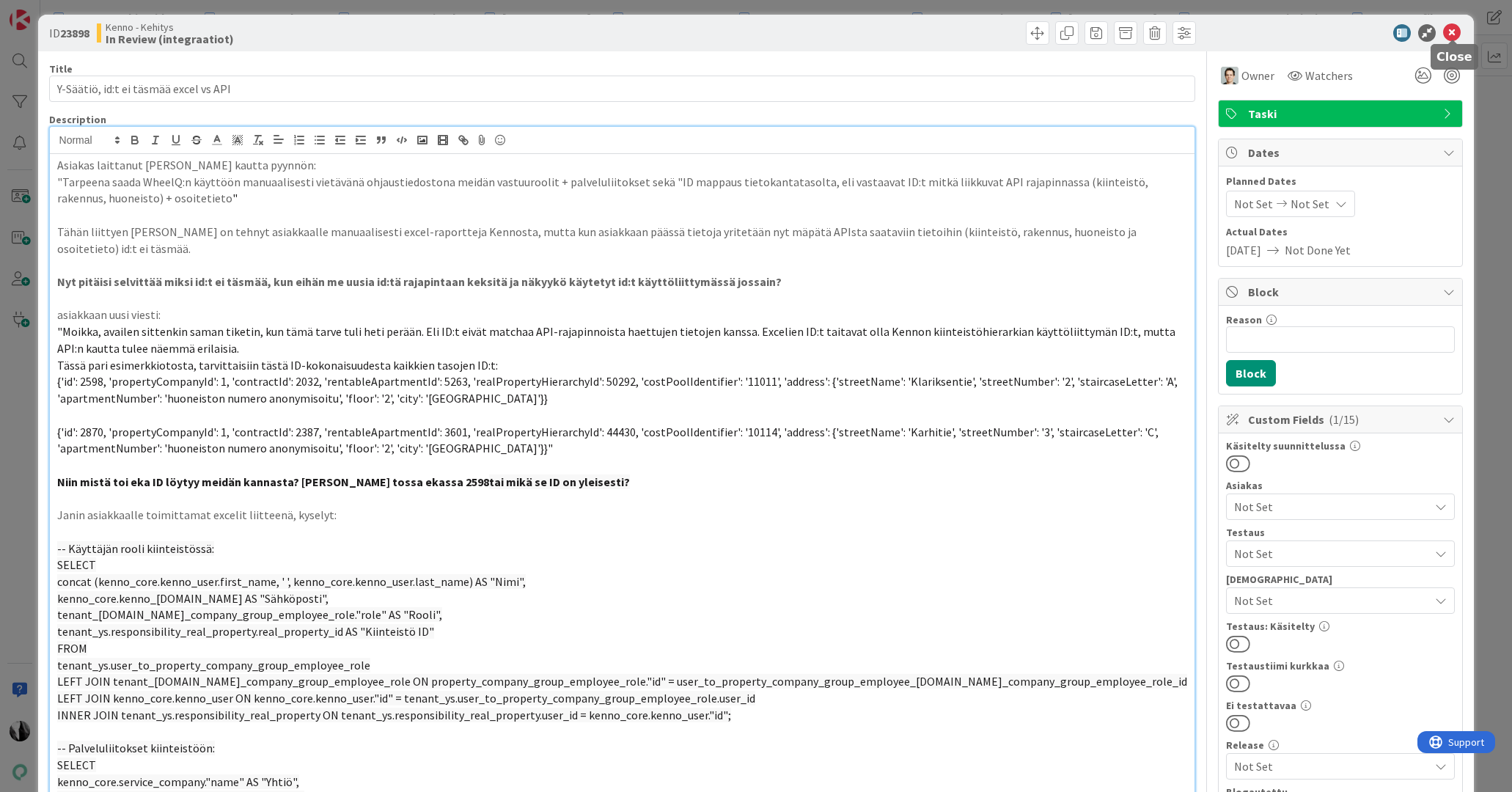
scroll to position [11, 0]
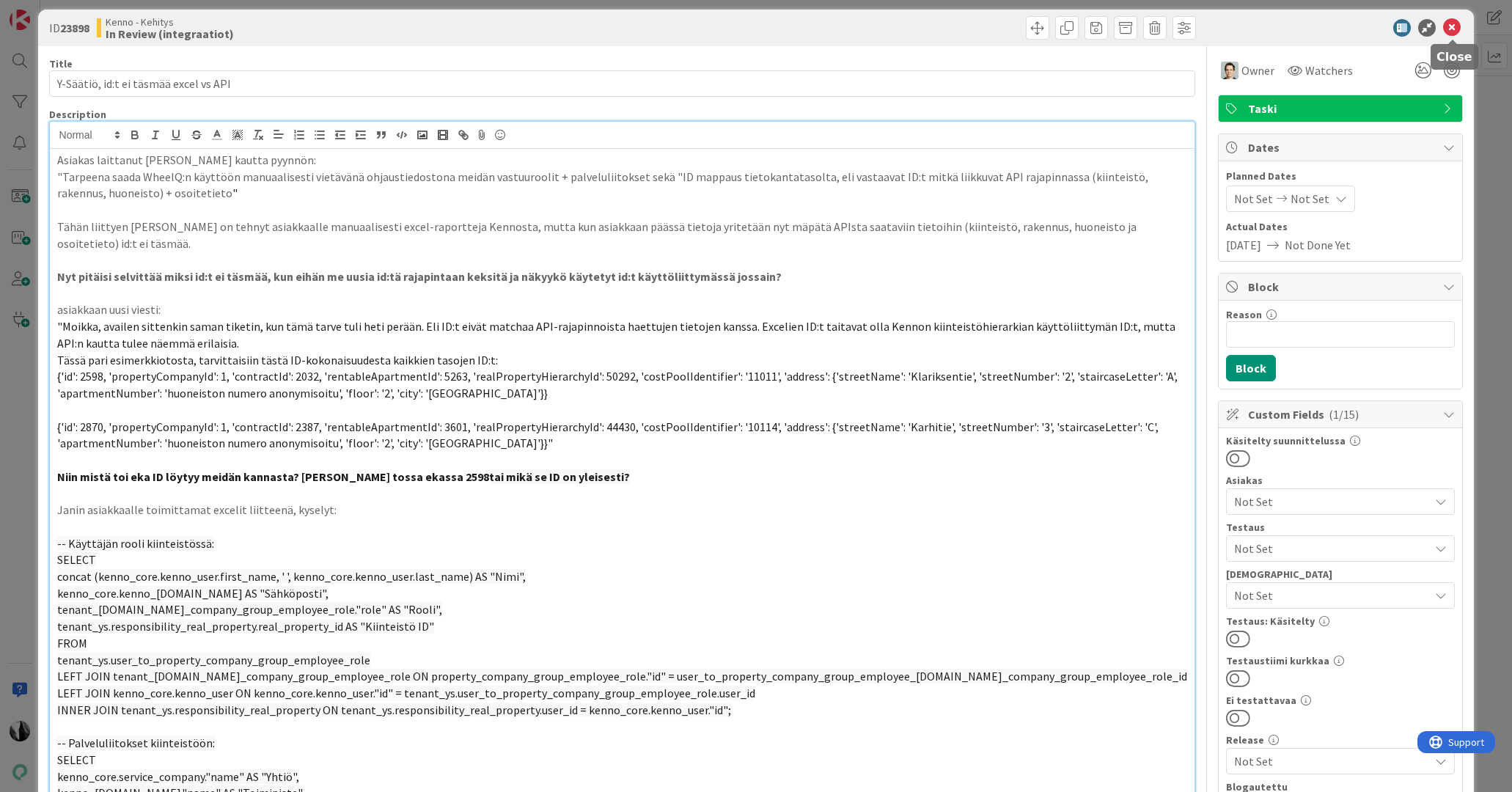
click at [1454, 32] on icon at bounding box center [1452, 28] width 18 height 18
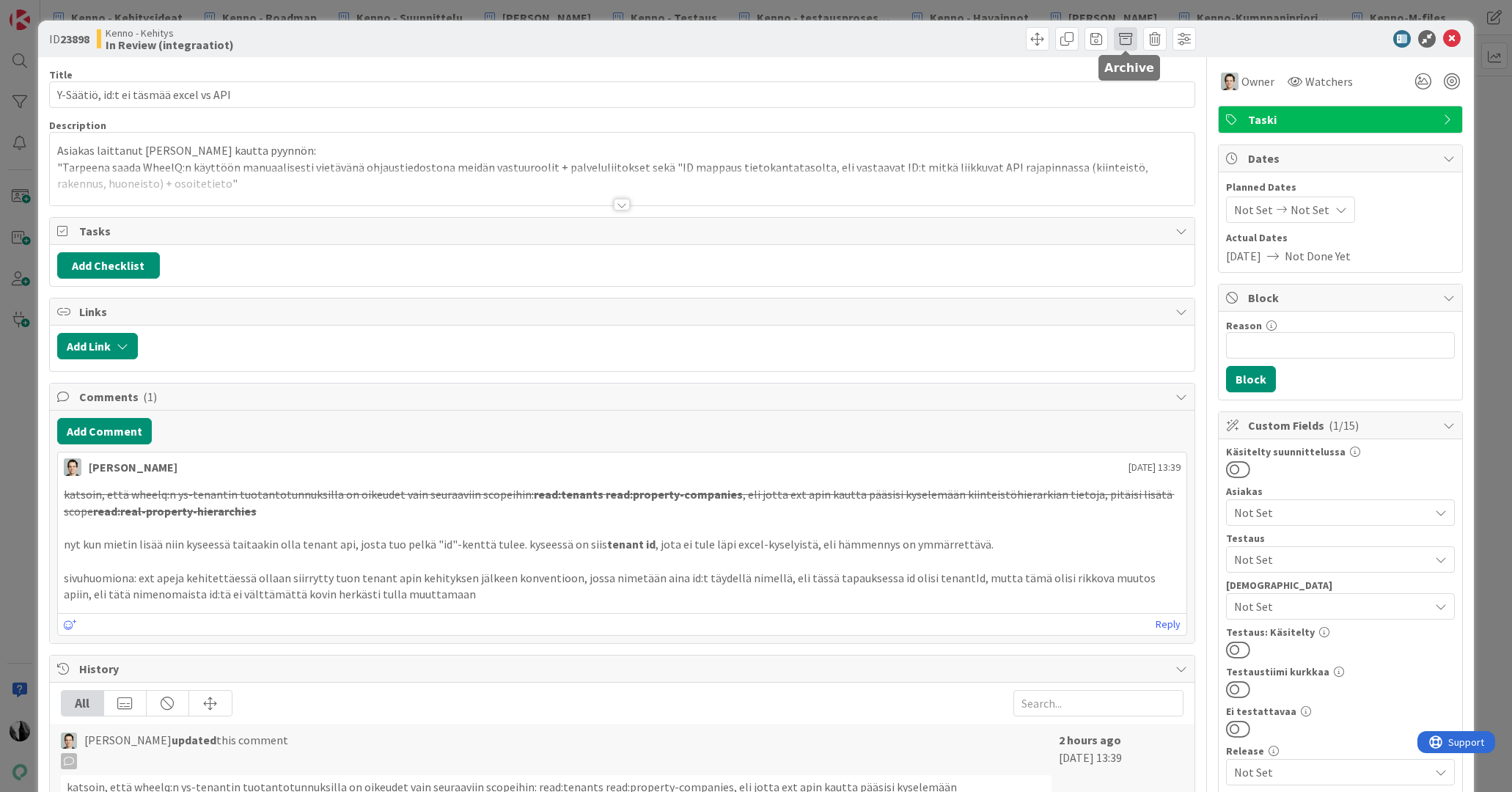
click at [1127, 40] on span at bounding box center [1126, 39] width 23 height 23
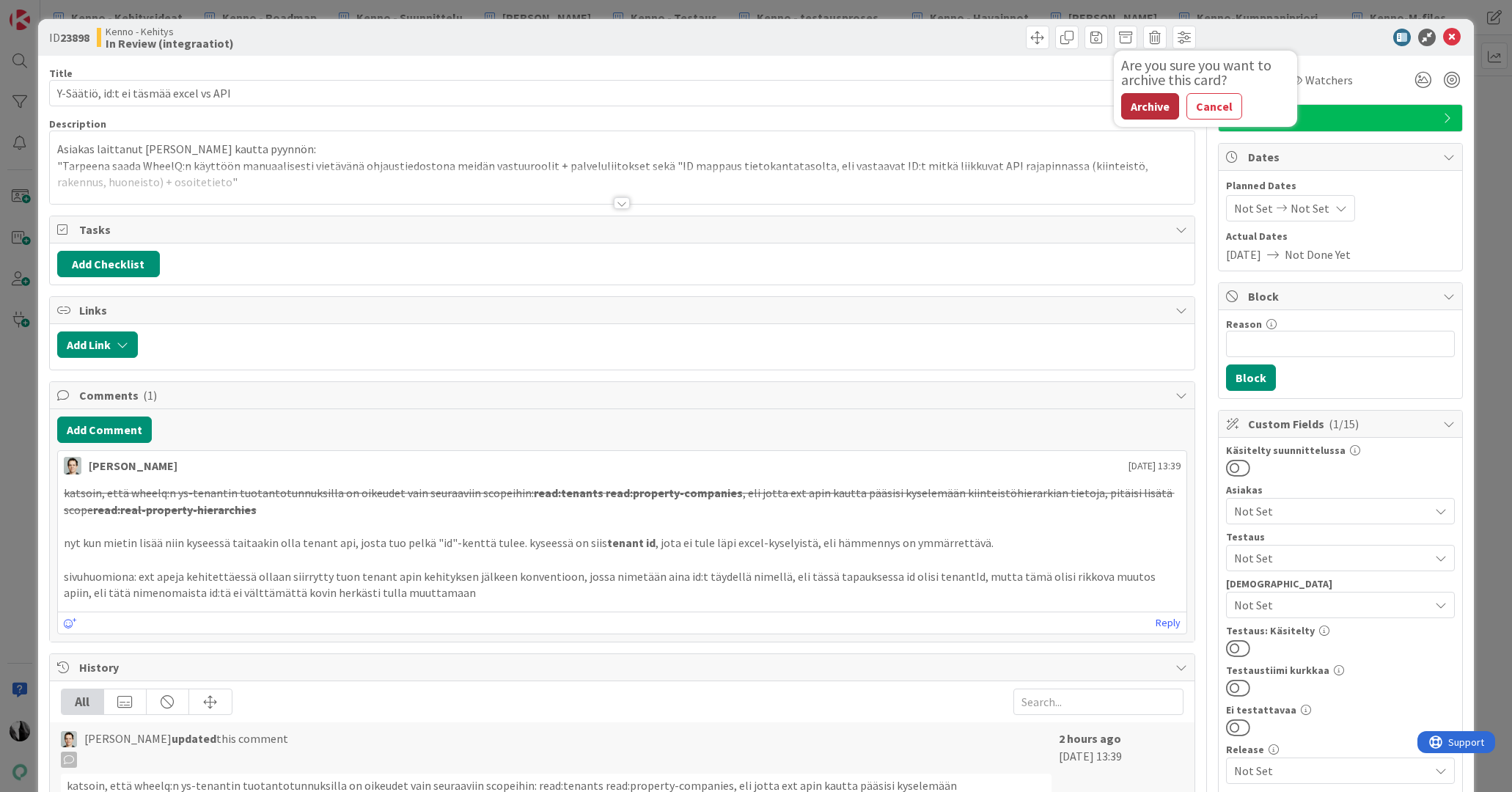
click at [1146, 106] on button "Archive" at bounding box center [1150, 106] width 58 height 26
